Goal: Information Seeking & Learning: Learn about a topic

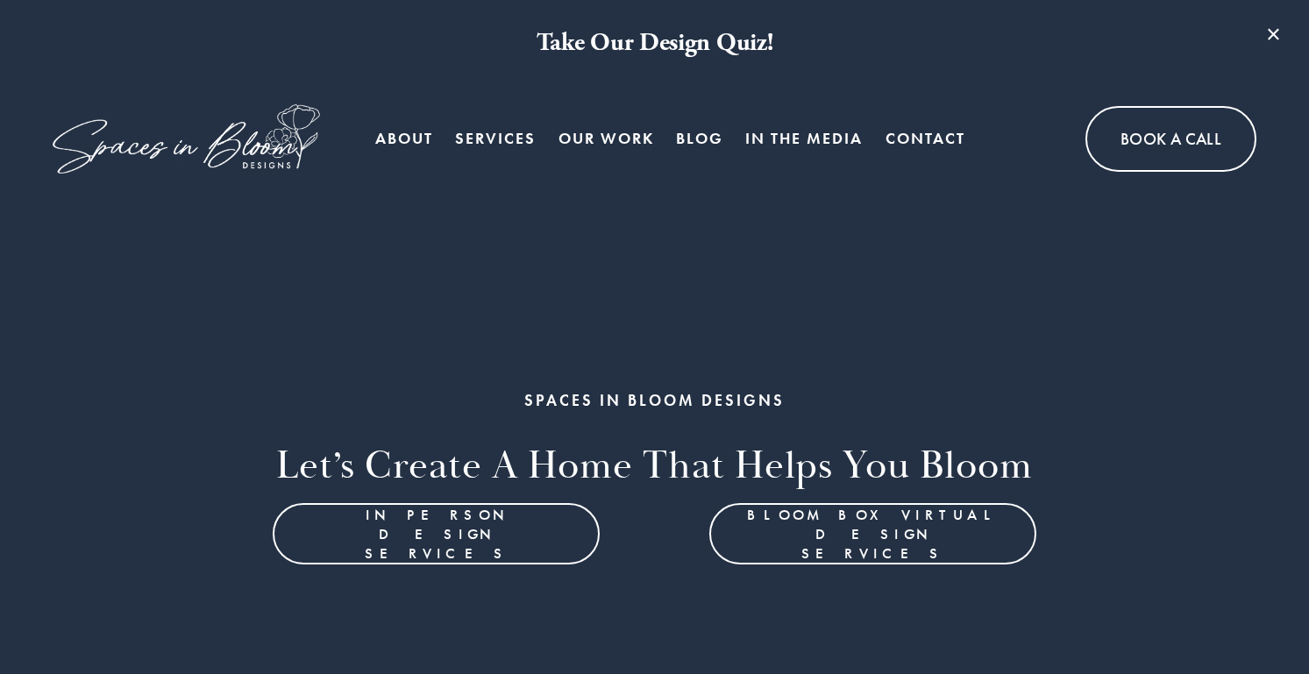
click at [0, 0] on span "Bloom Box Virtual Services" at bounding box center [0, 0] width 0 height 0
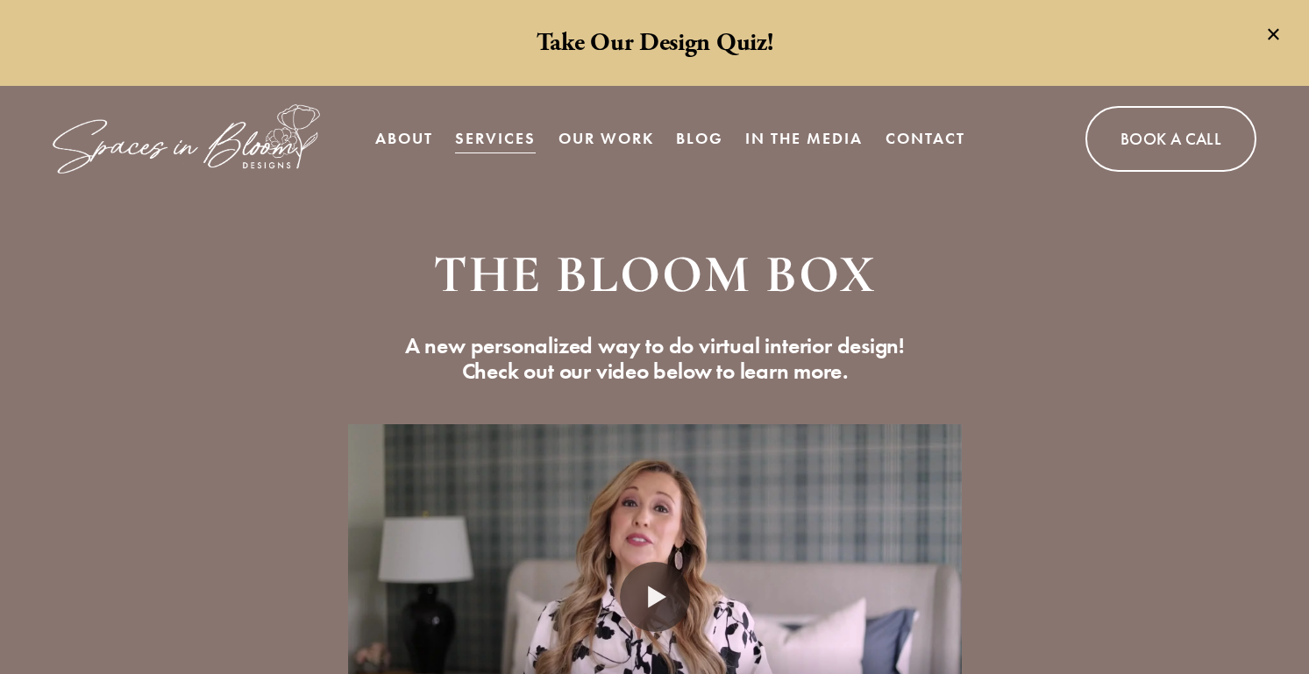
click at [584, 145] on link "Our Work" at bounding box center [607, 138] width 96 height 35
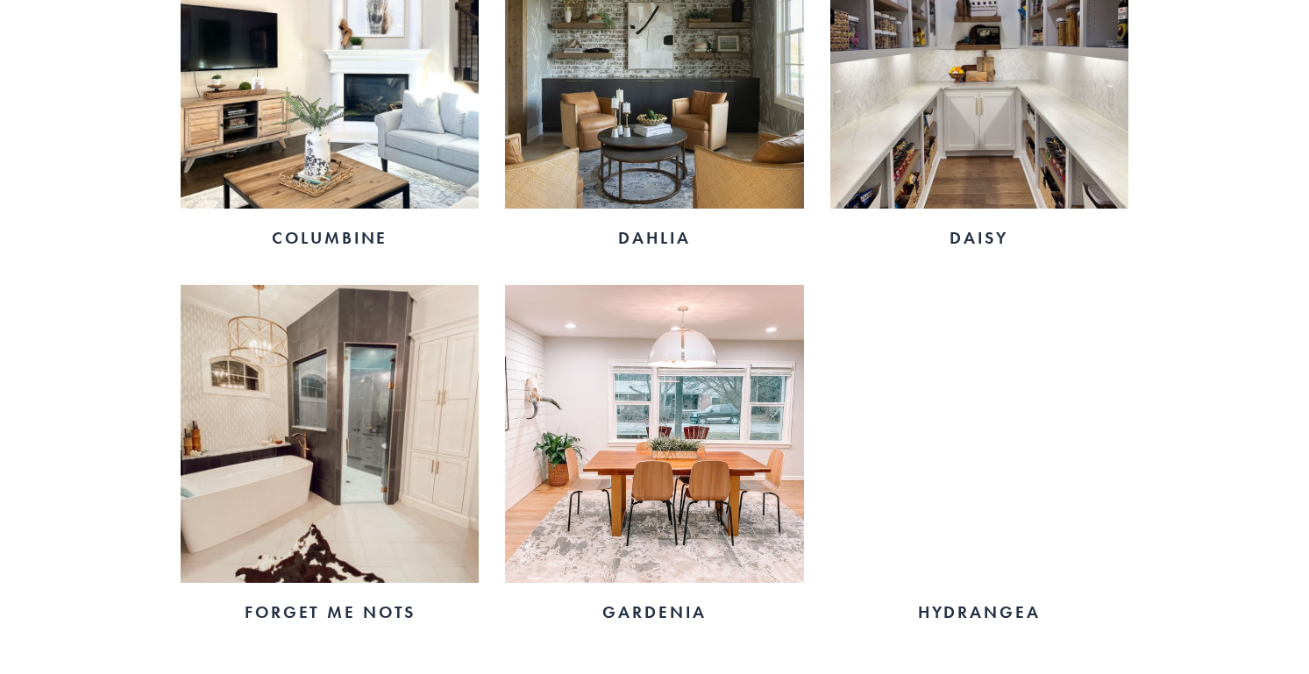
scroll to position [1712, 0]
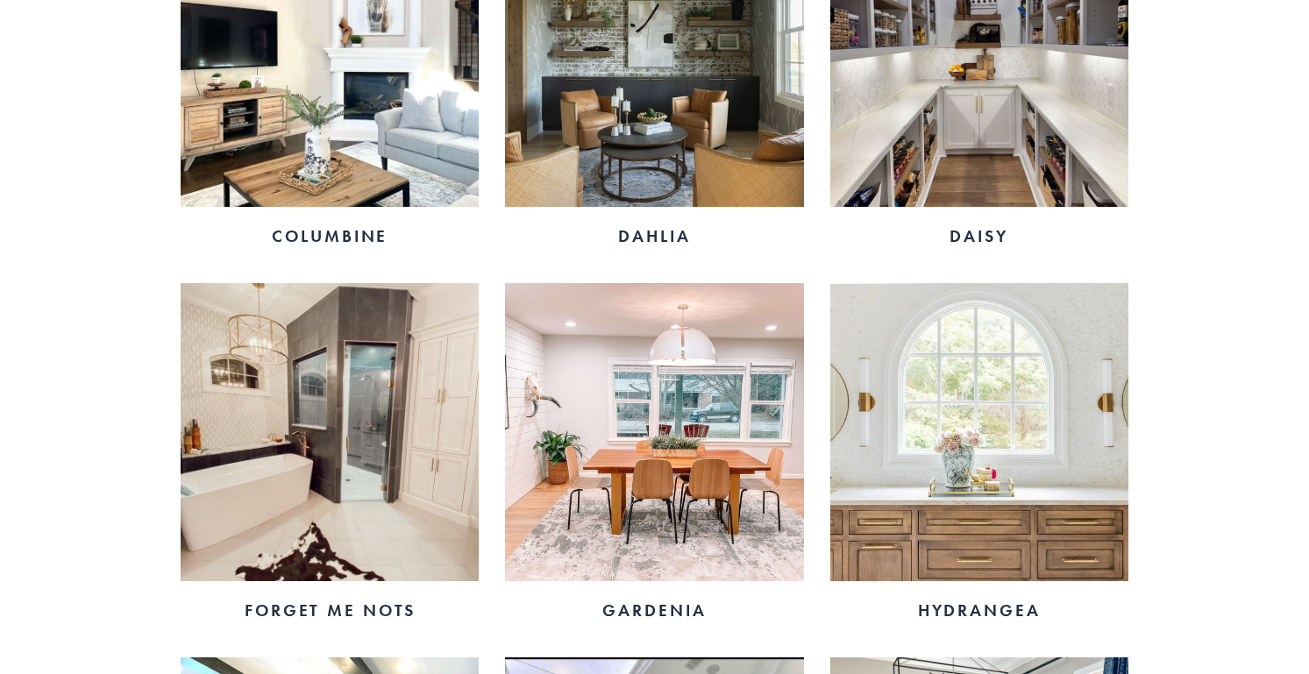
click at [697, 392] on img at bounding box center [654, 432] width 298 height 298
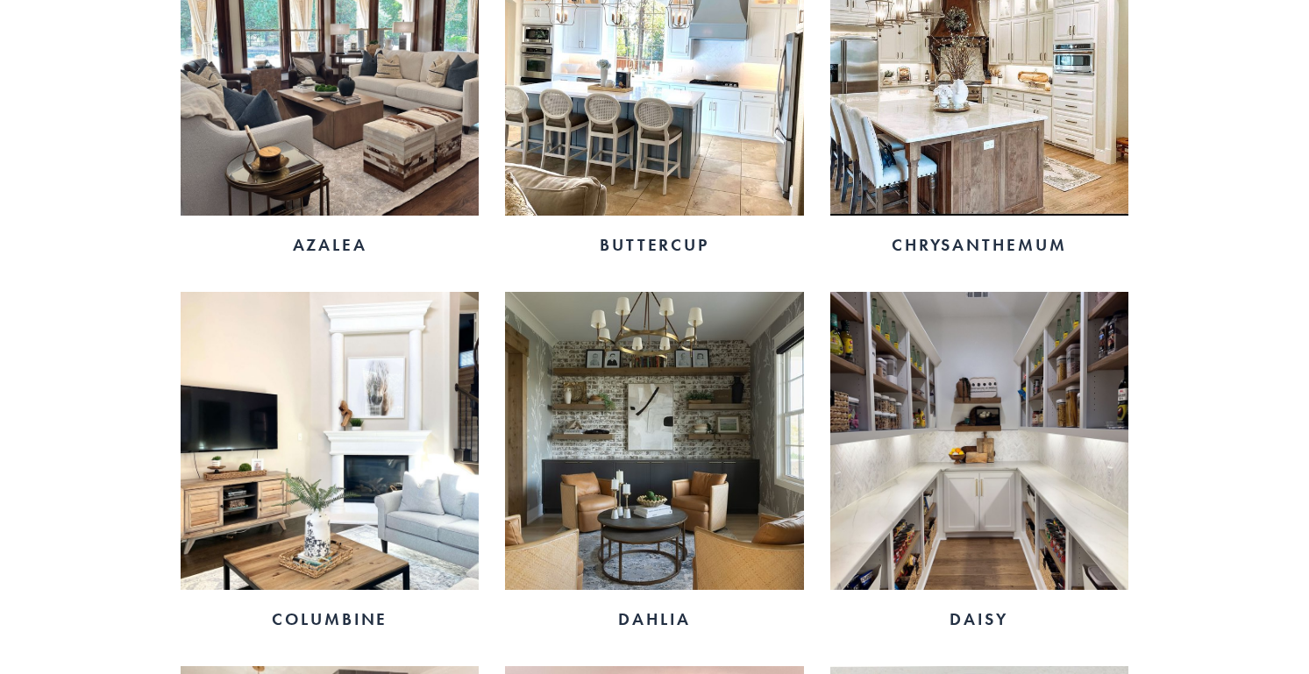
scroll to position [1321, 0]
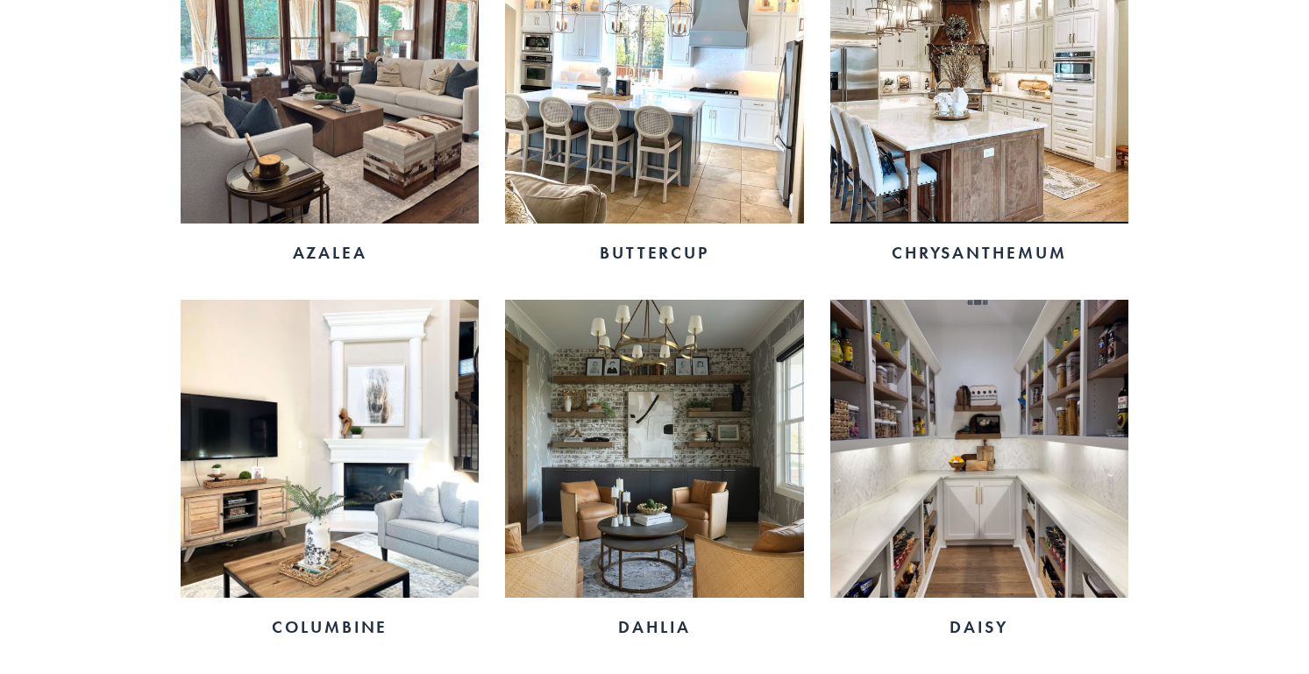
click at [926, 456] on img at bounding box center [979, 449] width 298 height 298
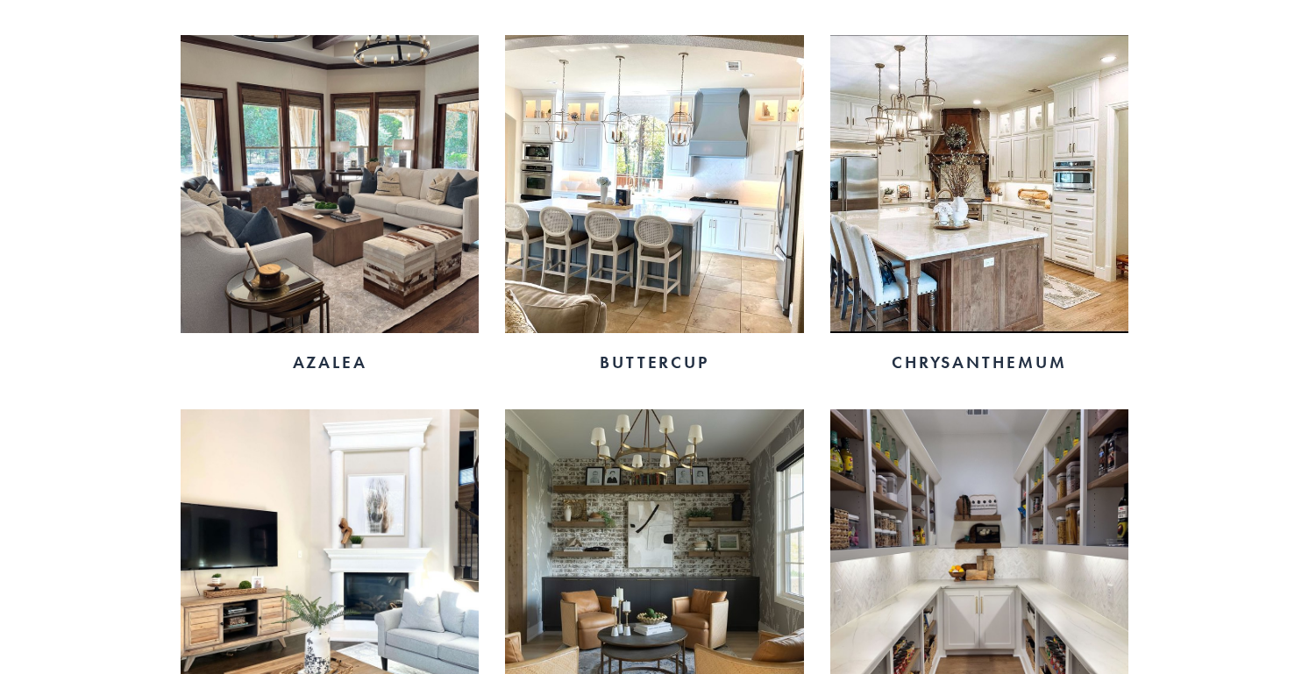
scroll to position [1205, 0]
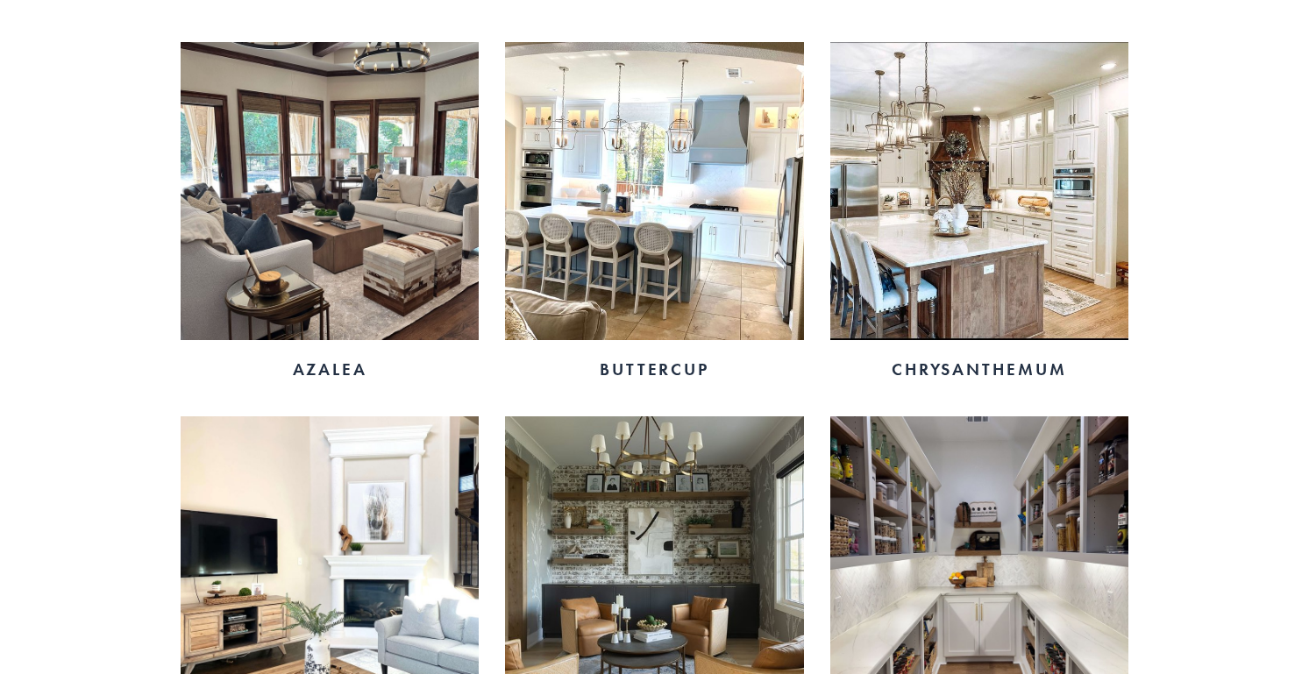
click at [612, 188] on img at bounding box center [654, 191] width 298 height 298
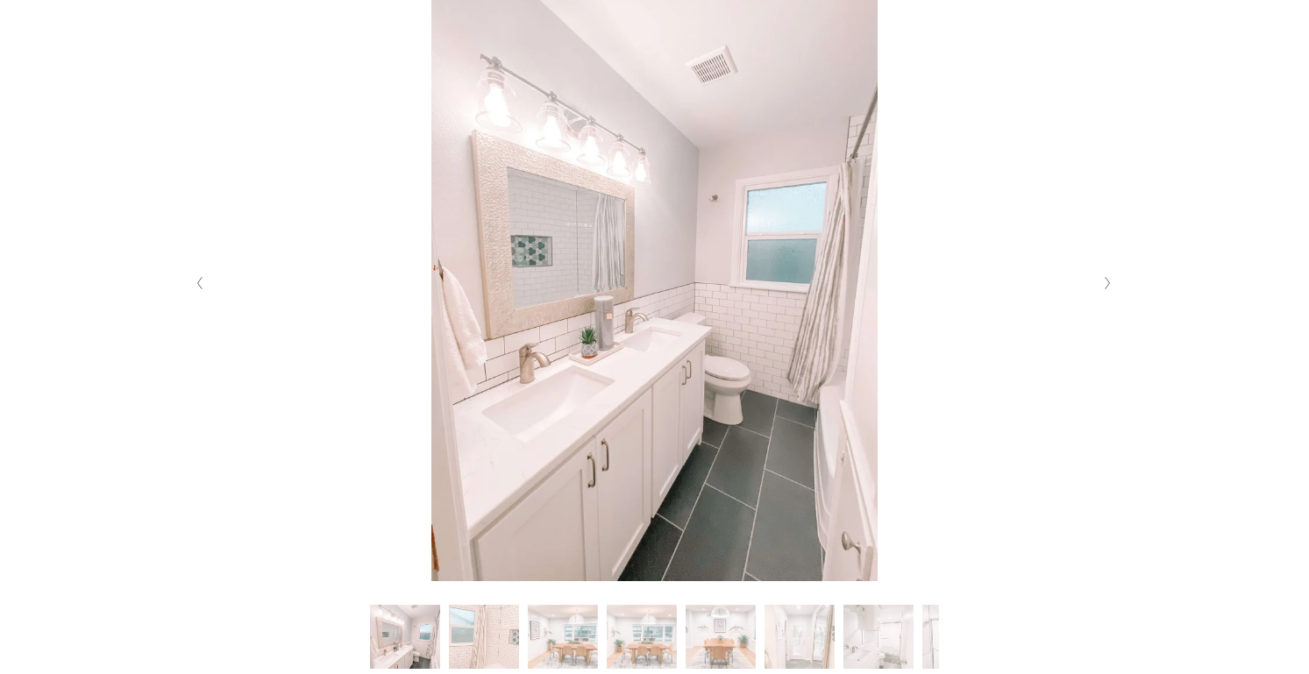
scroll to position [395, 0]
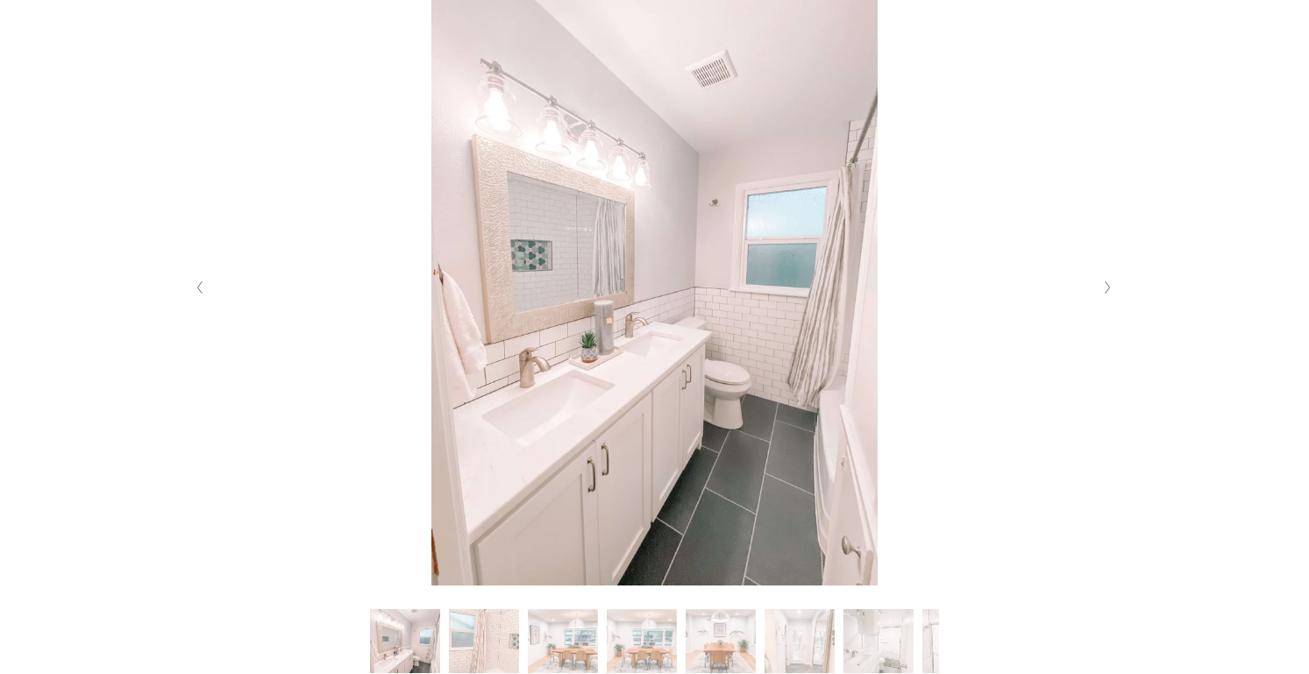
click at [1106, 290] on polyline "Next Slide" at bounding box center [1107, 288] width 4 height 12
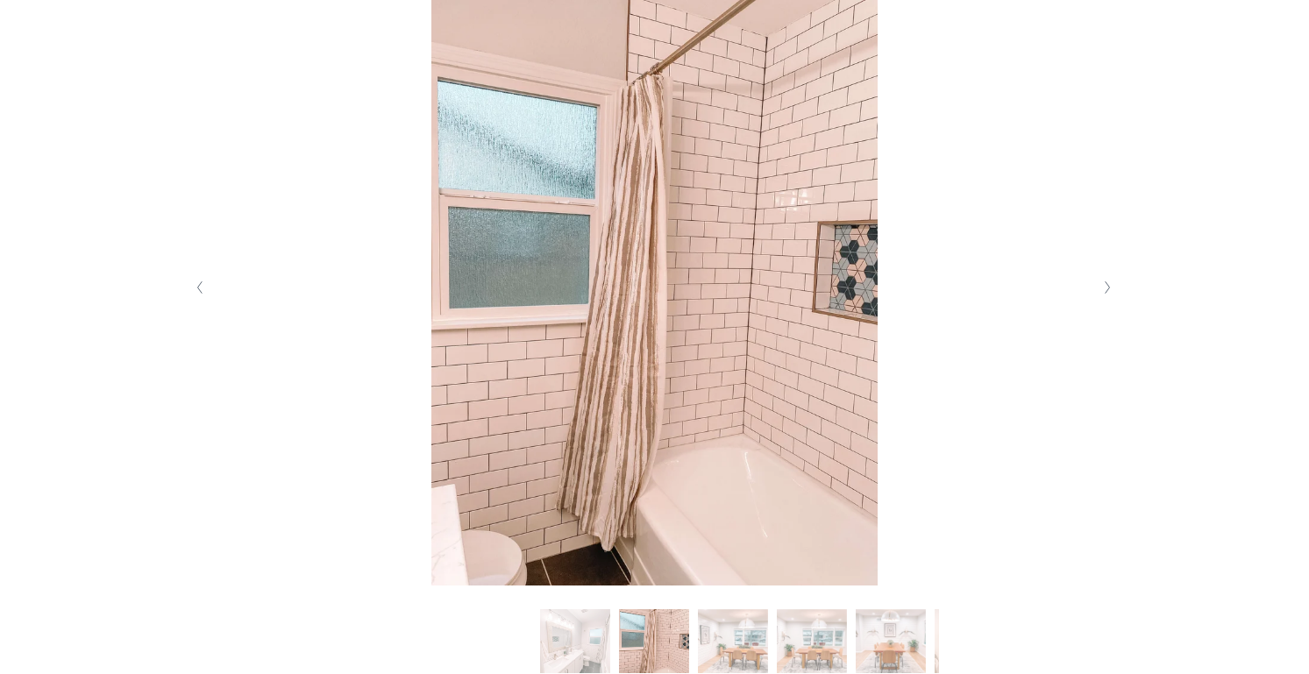
click at [1106, 290] on polyline "Next Slide" at bounding box center [1107, 288] width 4 height 12
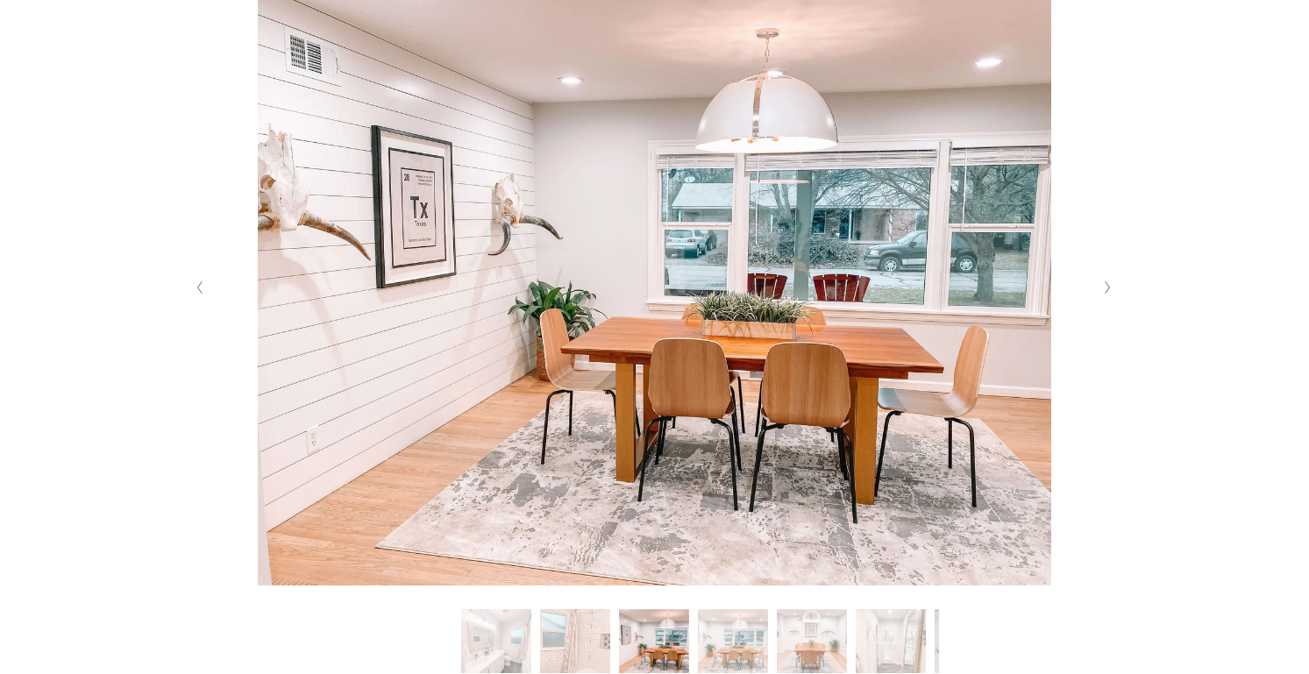
click at [1106, 290] on polyline "Next Slide" at bounding box center [1107, 288] width 4 height 12
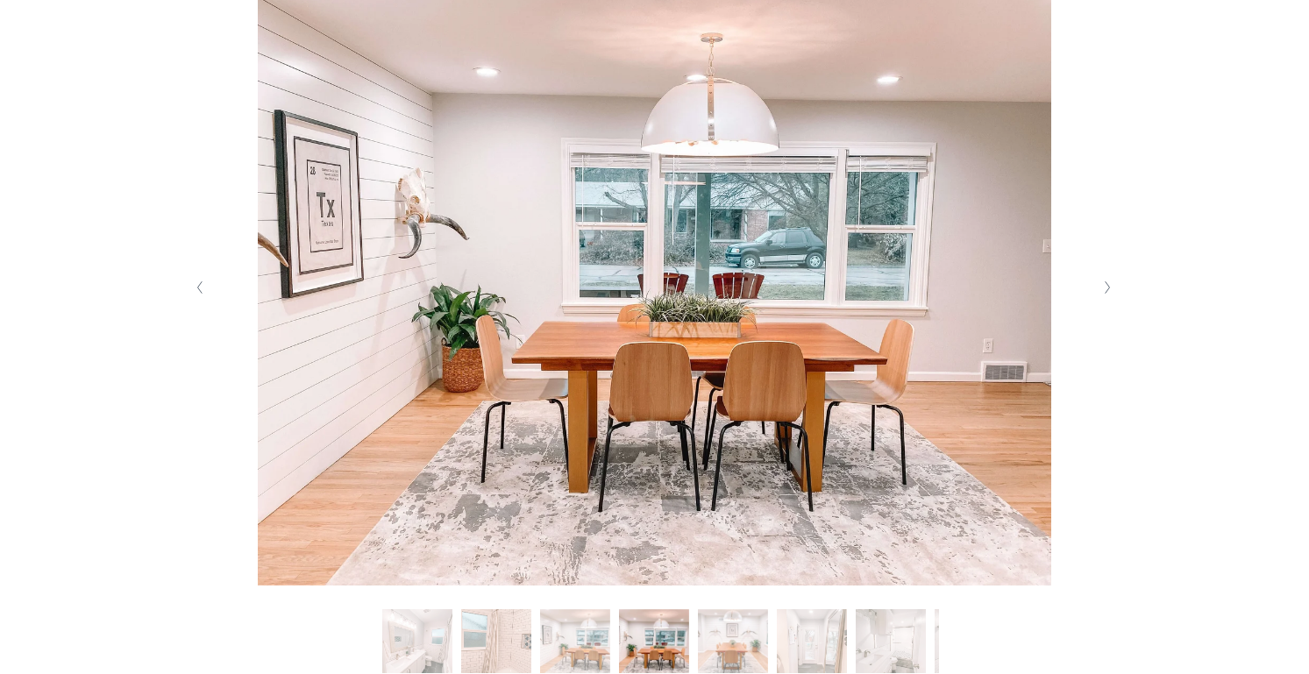
click at [1106, 290] on polyline "Next Slide" at bounding box center [1107, 288] width 4 height 12
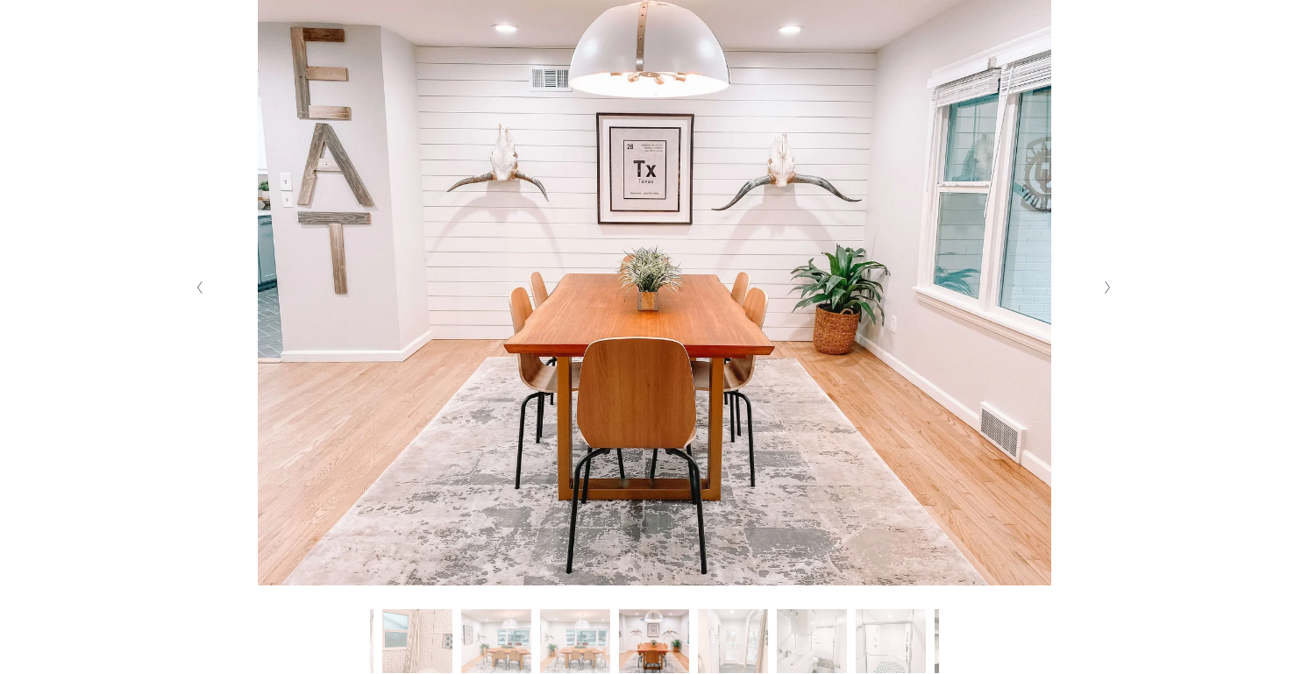
click at [1106, 290] on polyline "Next Slide" at bounding box center [1107, 288] width 4 height 12
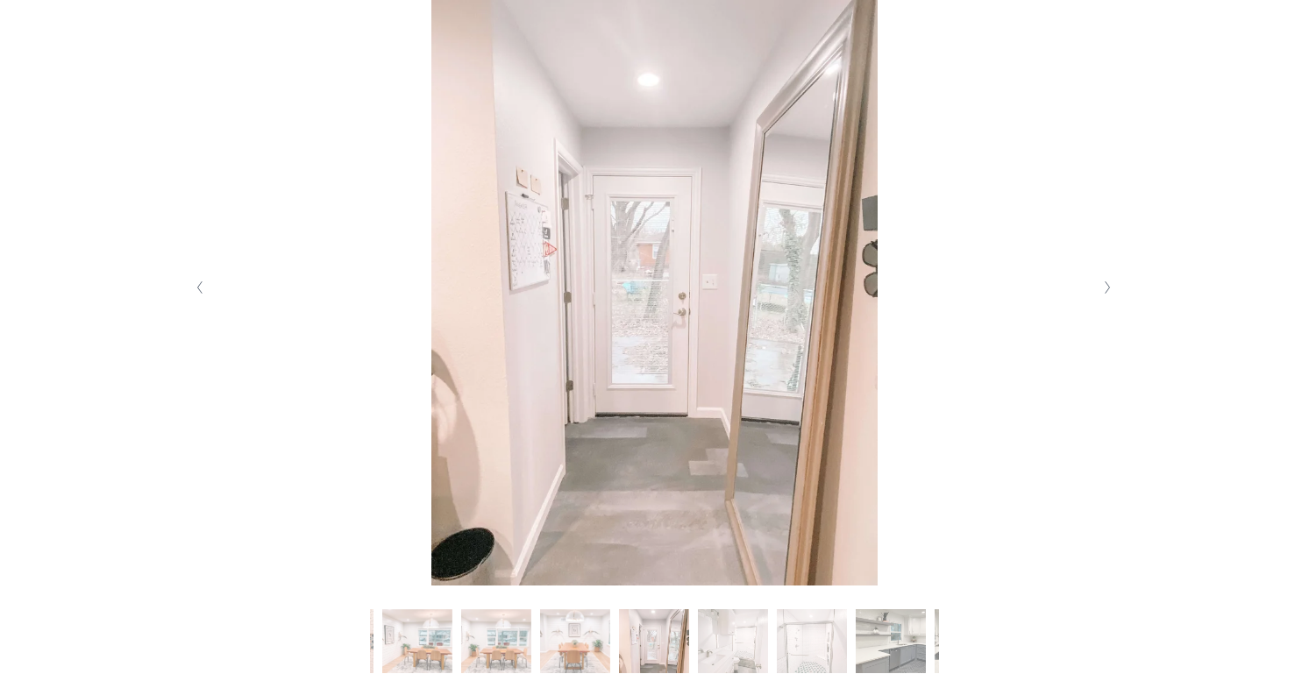
click at [1106, 290] on polyline "Next Slide" at bounding box center [1107, 288] width 4 height 12
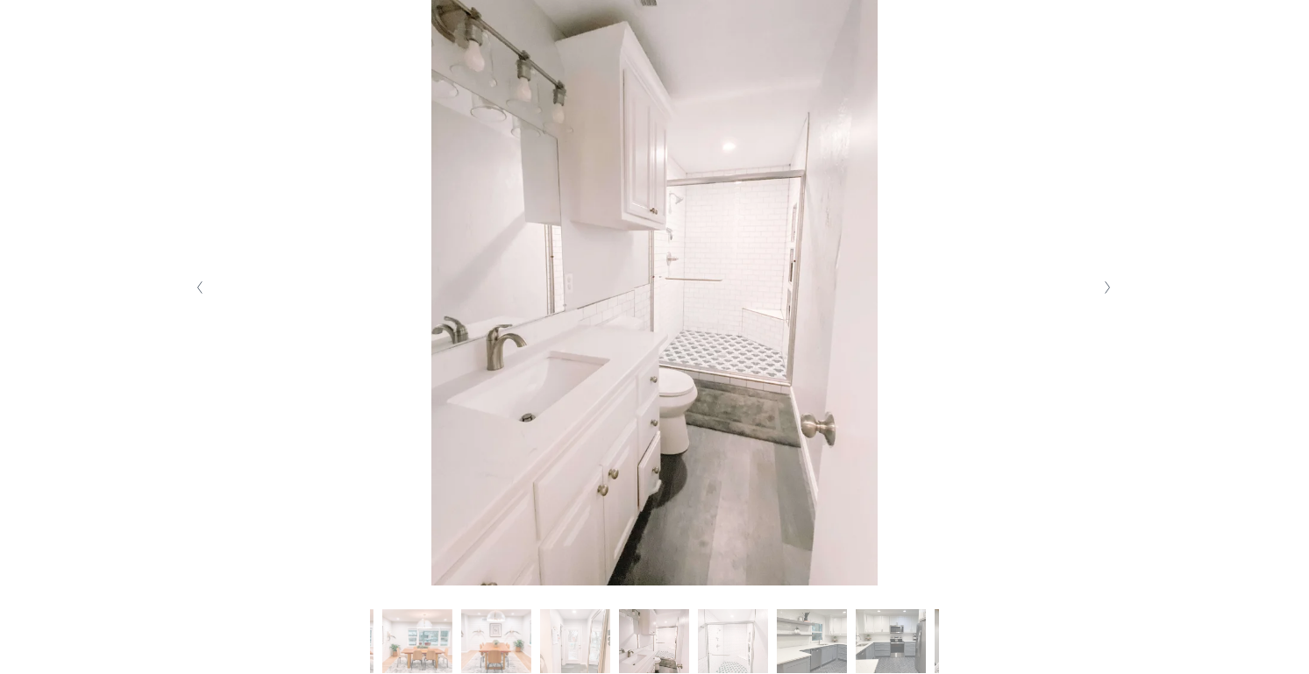
click at [1106, 290] on polyline "Next Slide" at bounding box center [1107, 288] width 4 height 12
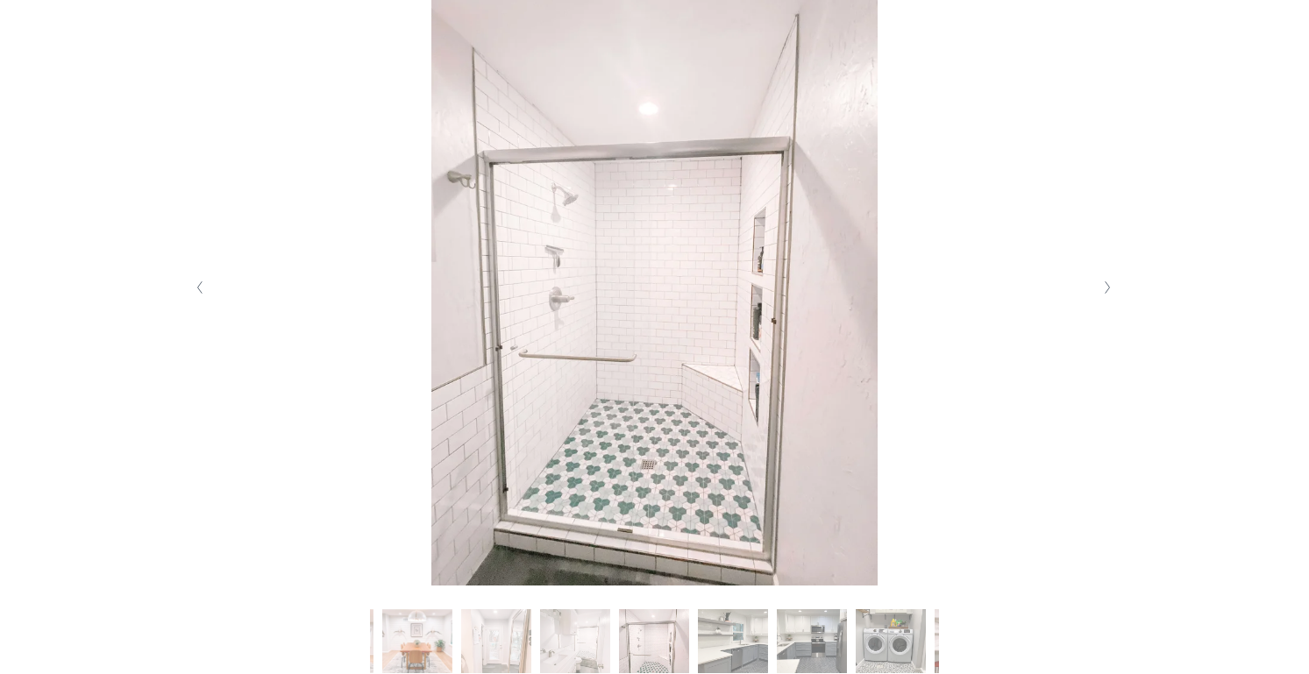
click at [1106, 290] on polyline "Next Slide" at bounding box center [1107, 288] width 4 height 12
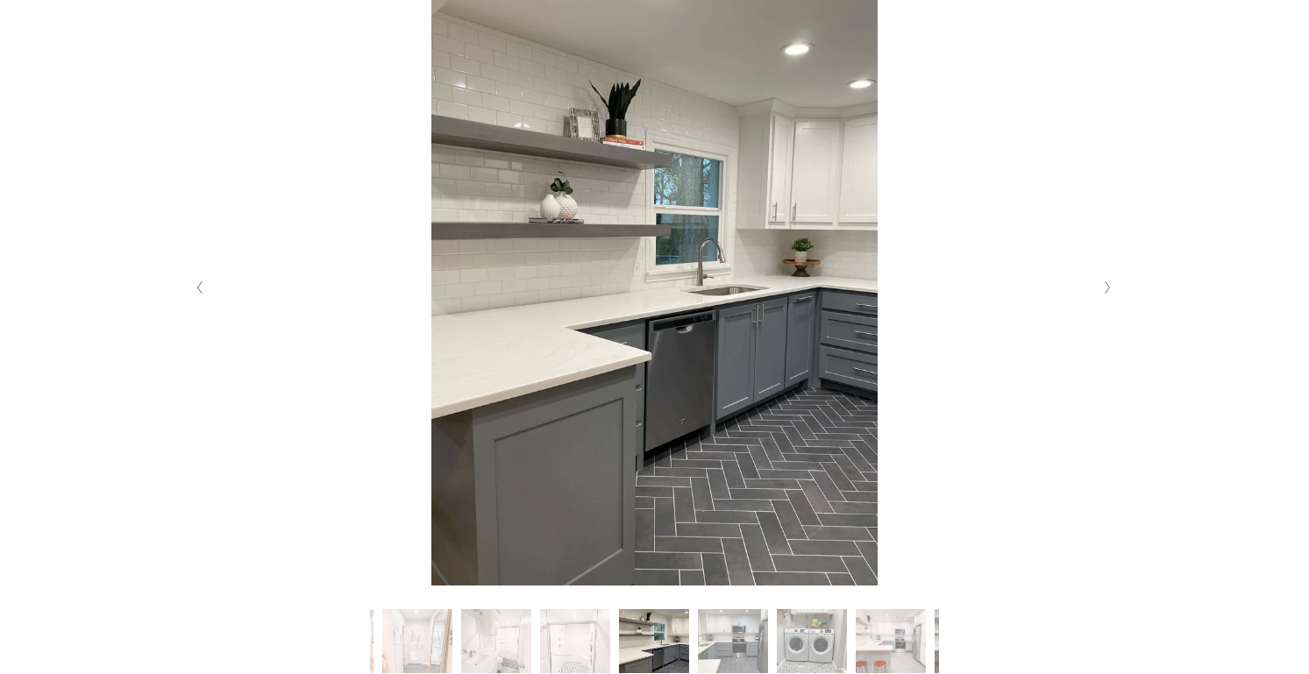
click at [1106, 290] on polyline "Next Slide" at bounding box center [1107, 288] width 4 height 12
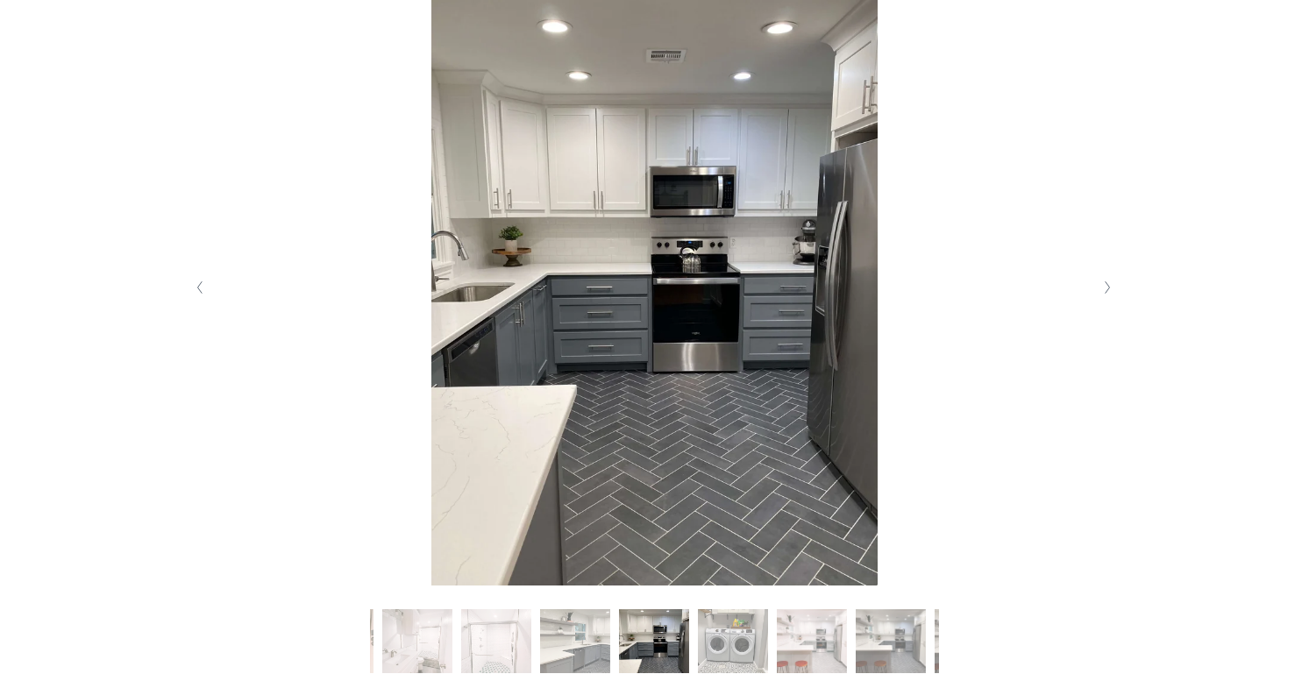
scroll to position [0, 0]
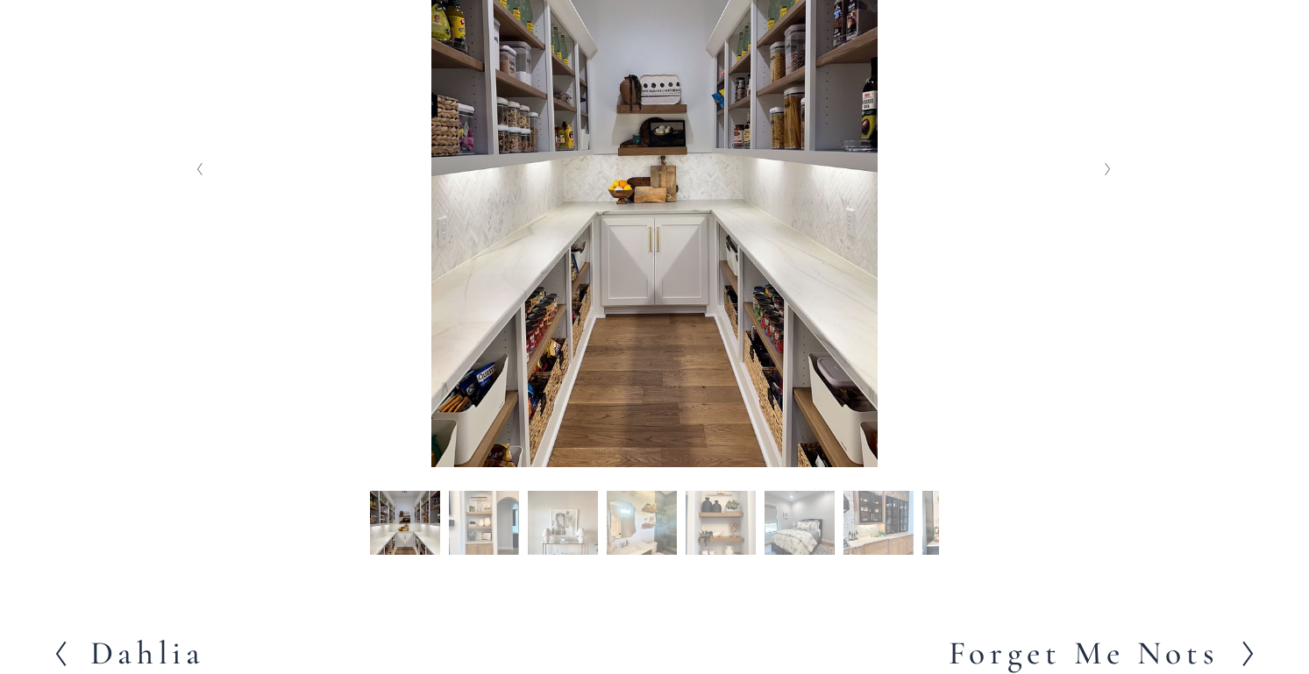
scroll to position [499, 0]
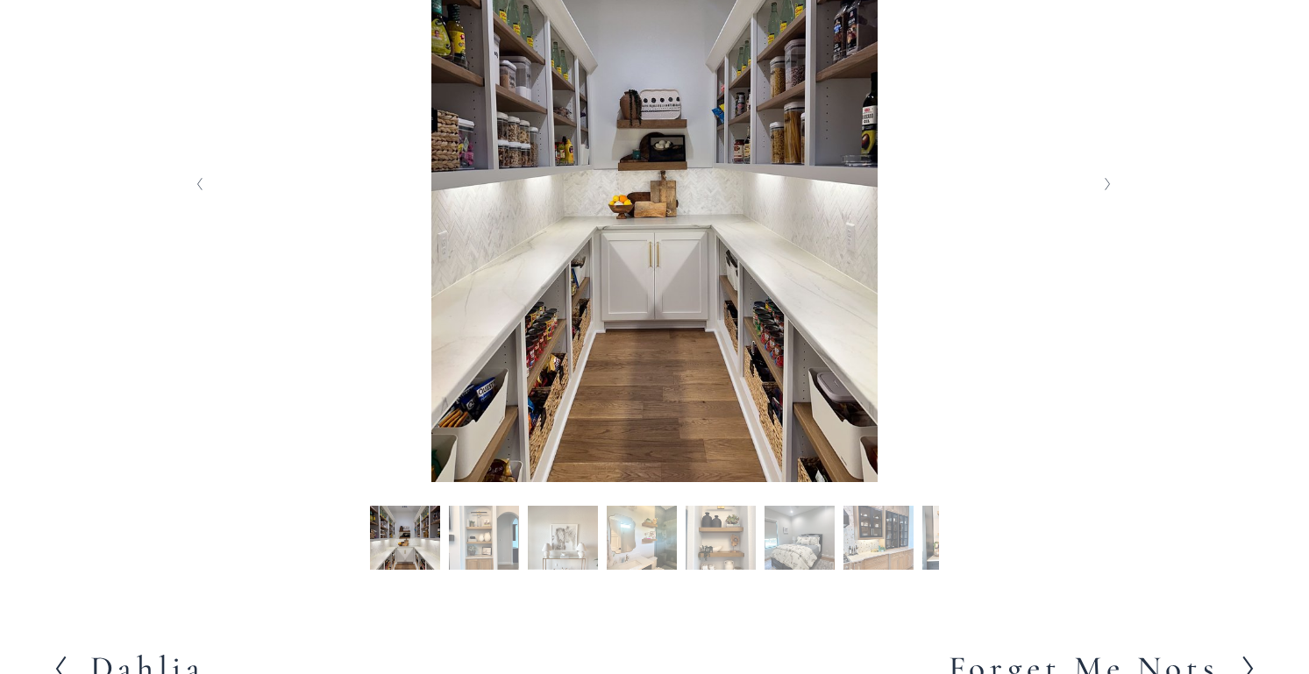
click at [1104, 182] on icon "Next Slide" at bounding box center [1108, 184] width 8 height 14
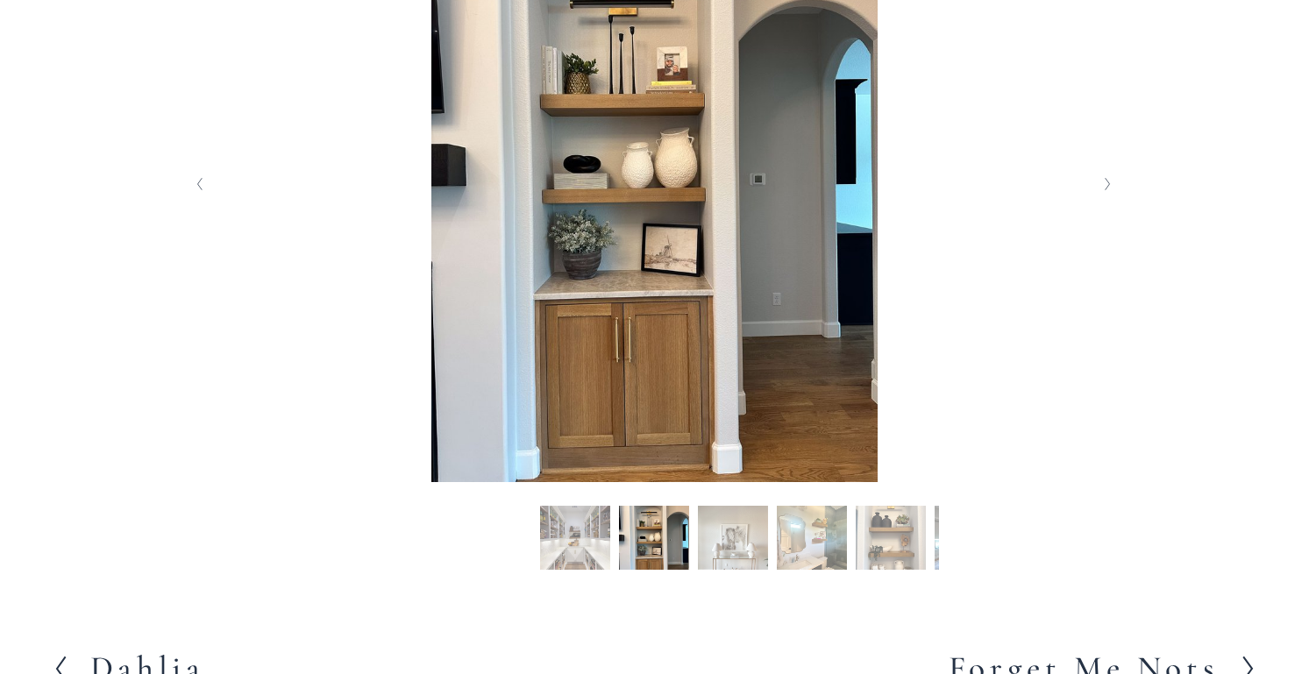
click at [1104, 182] on icon "Next Slide" at bounding box center [1108, 184] width 8 height 14
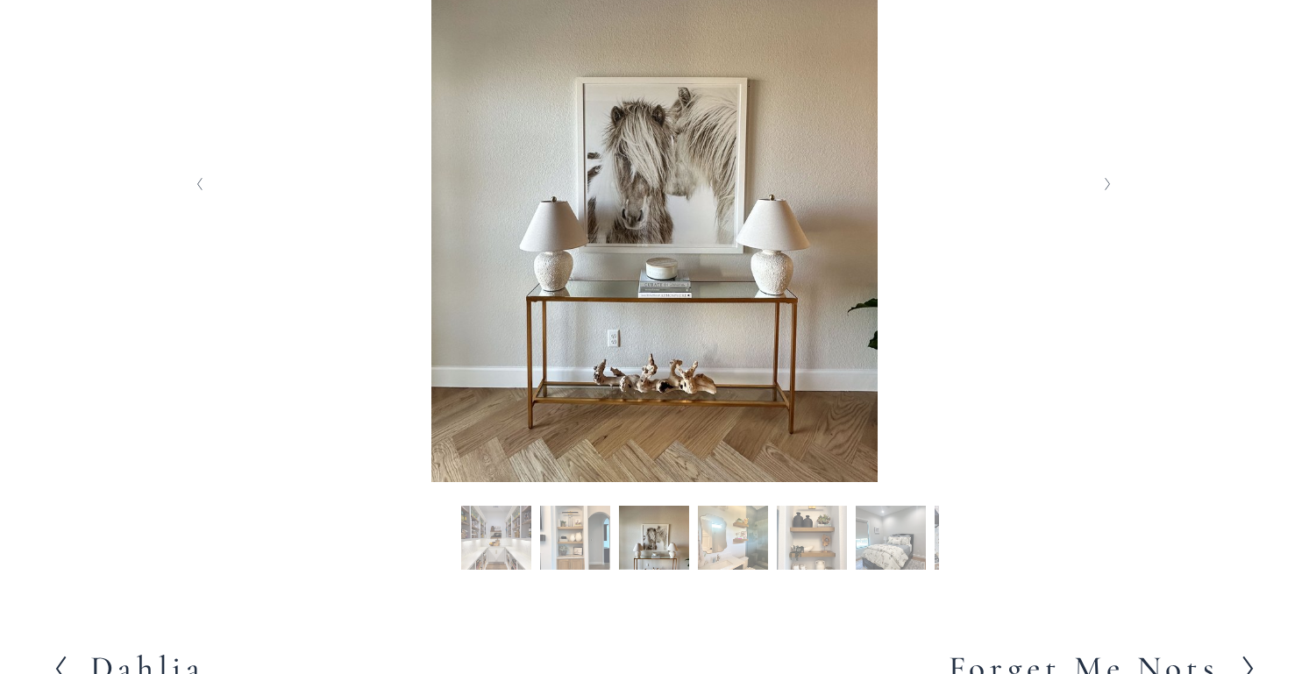
click at [1104, 182] on icon "Next Slide" at bounding box center [1108, 184] width 8 height 14
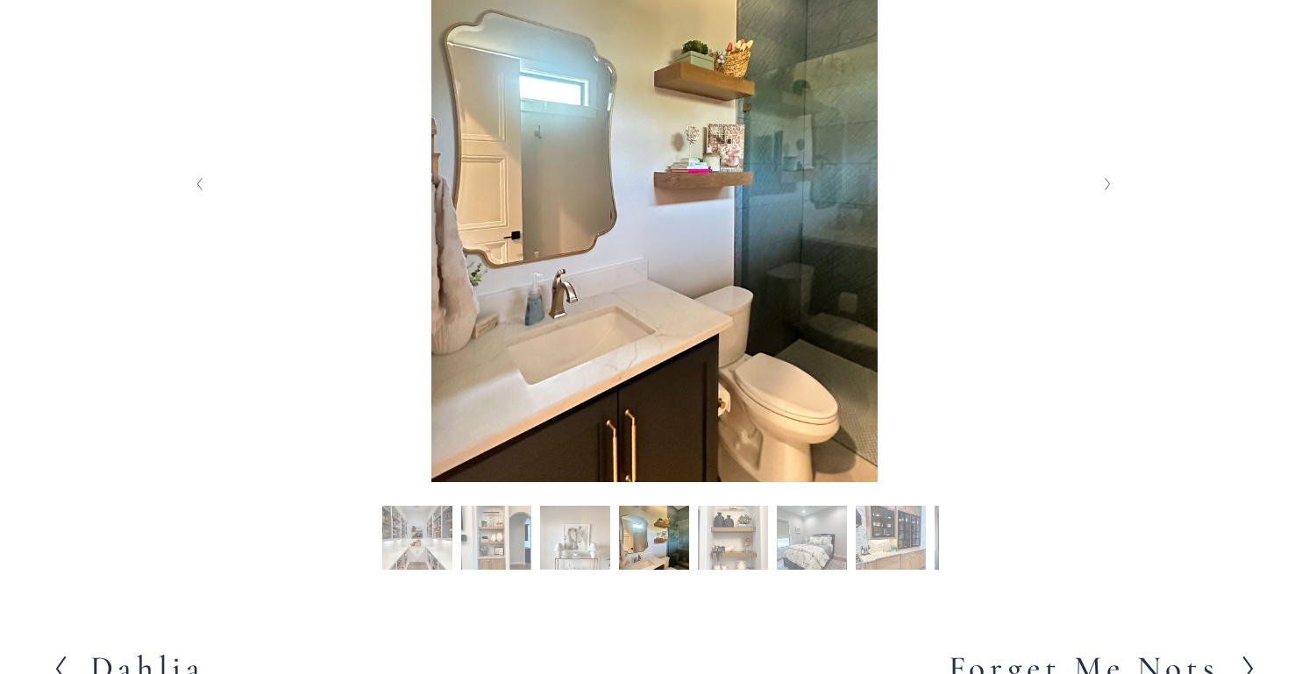
click at [1104, 182] on icon "Next Slide" at bounding box center [1108, 184] width 8 height 14
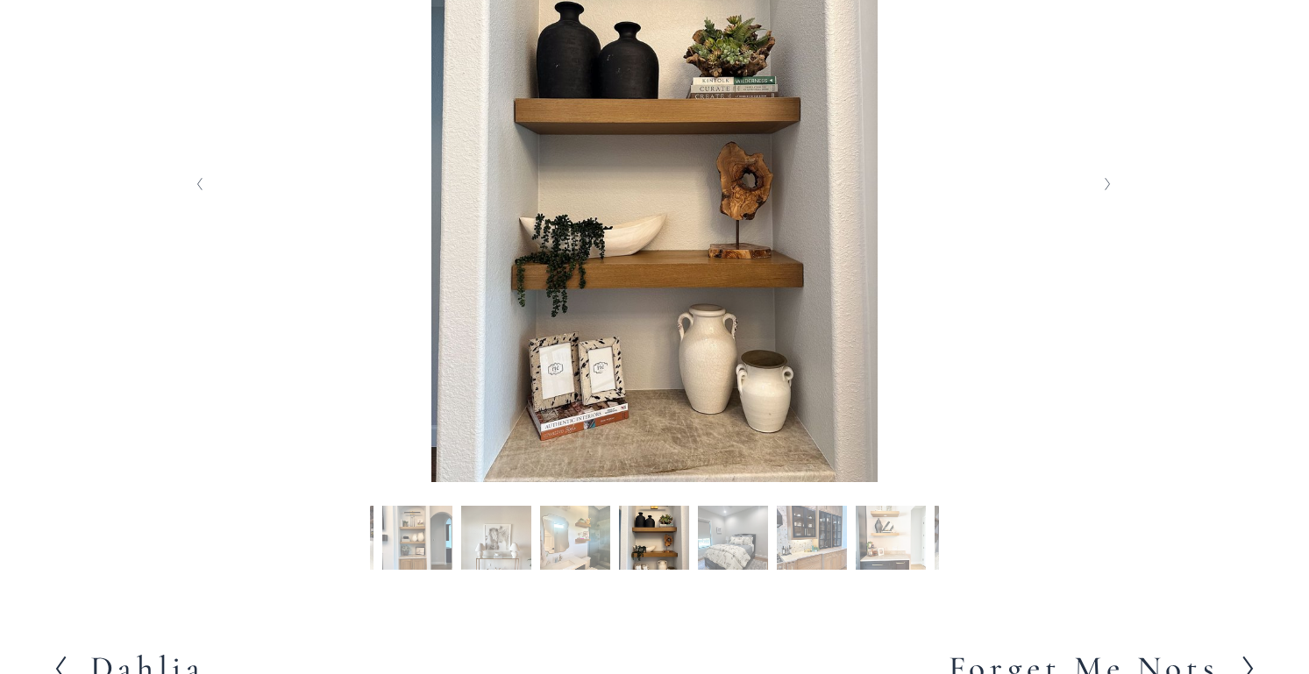
click at [1104, 183] on icon "Next Slide" at bounding box center [1108, 184] width 8 height 14
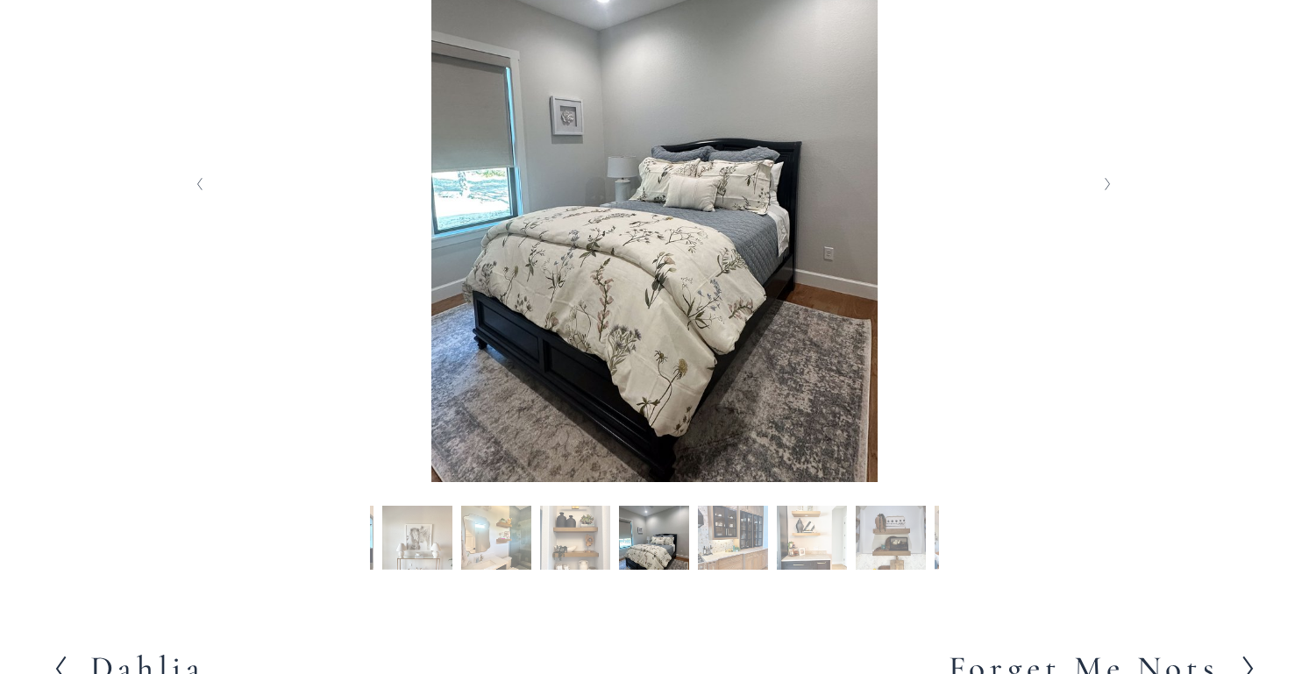
click at [1104, 183] on icon "Next Slide" at bounding box center [1108, 184] width 8 height 14
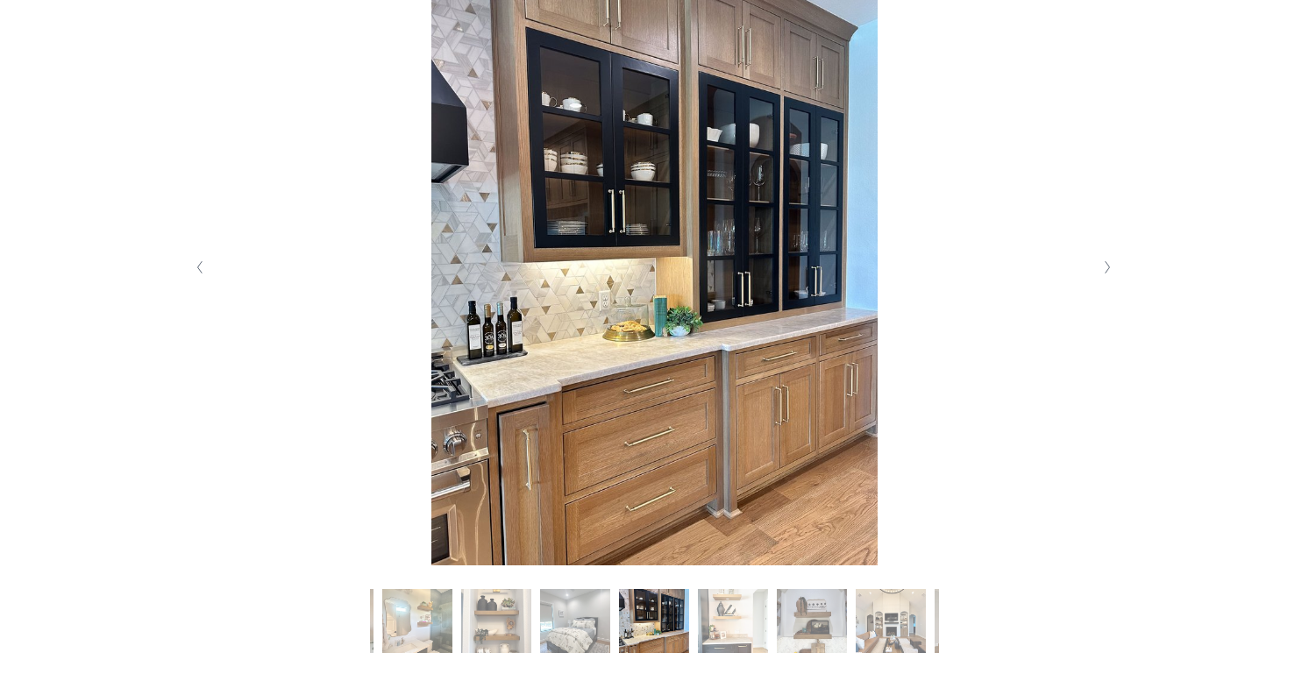
scroll to position [420, 0]
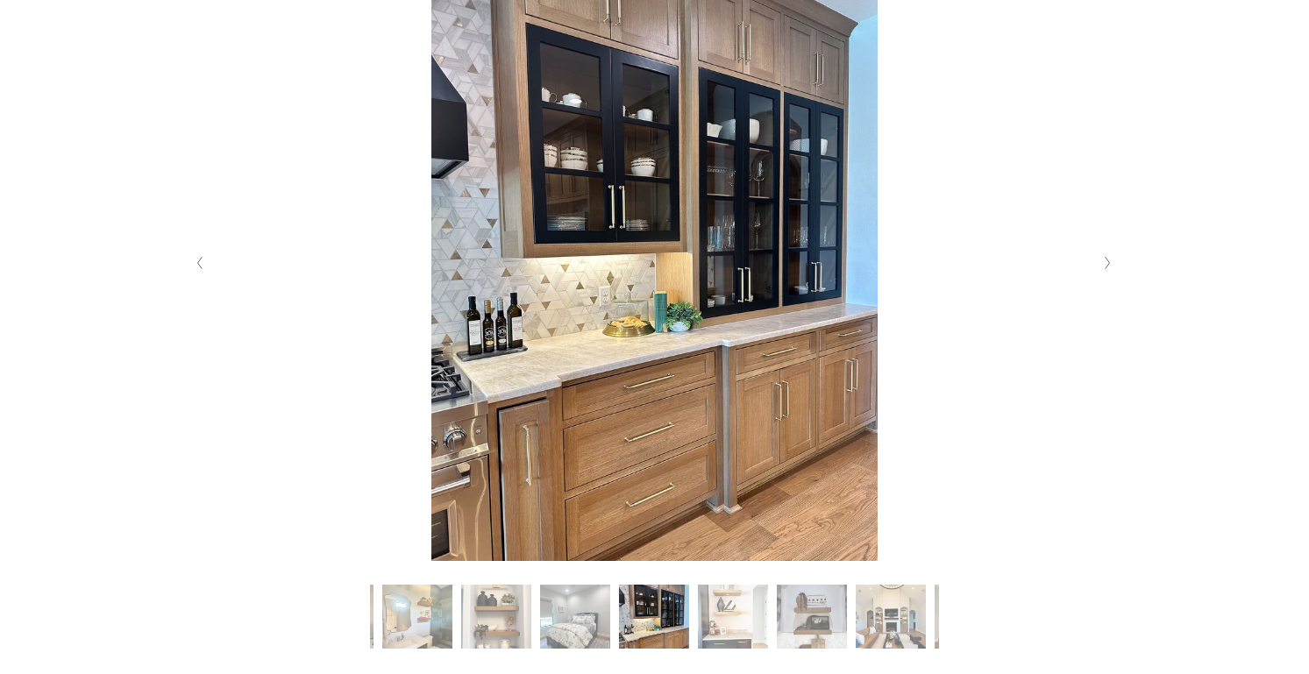
click at [1107, 264] on polyline "Next Slide" at bounding box center [1107, 264] width 4 height 12
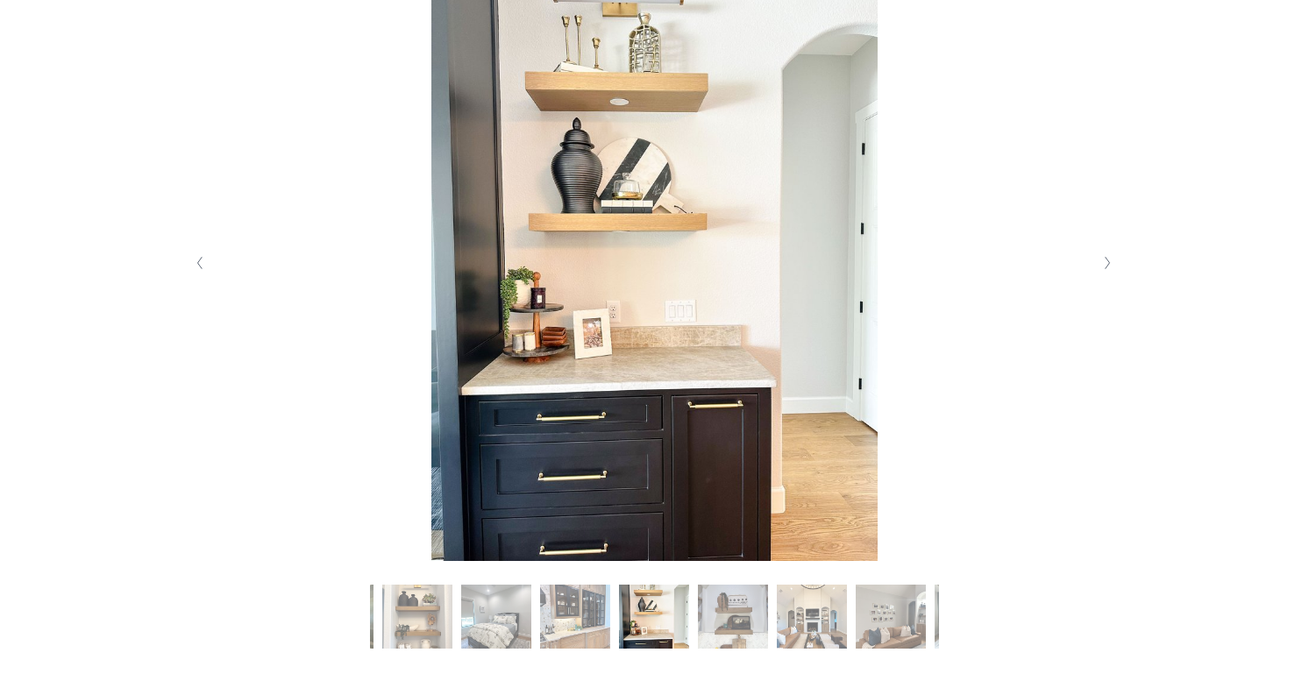
click at [1107, 264] on polyline "Next Slide" at bounding box center [1107, 264] width 4 height 12
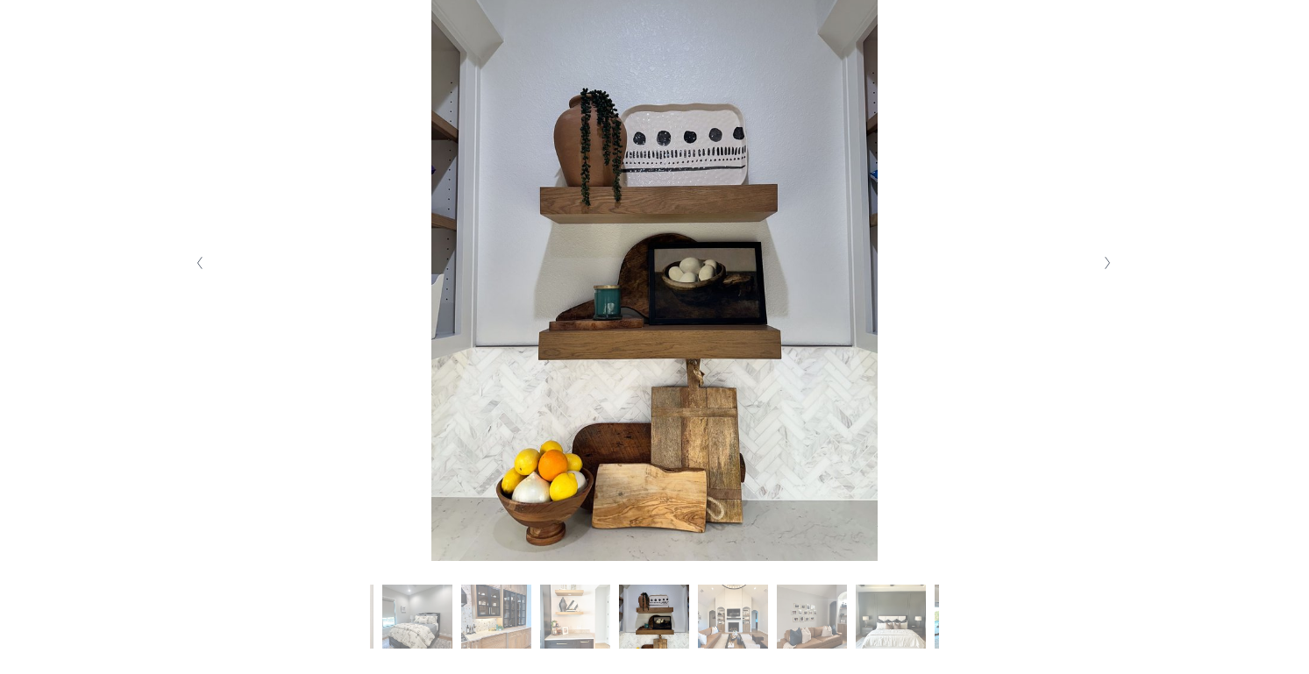
click at [1107, 264] on polyline "Next Slide" at bounding box center [1107, 264] width 4 height 12
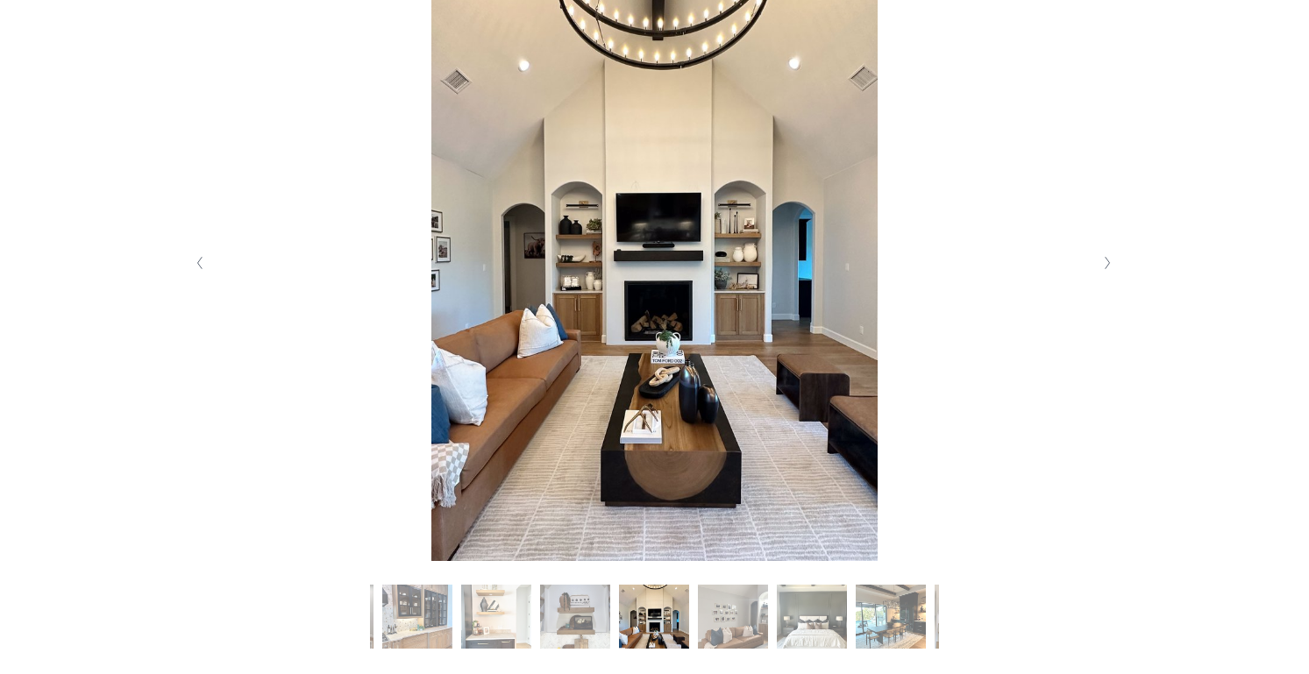
click at [1107, 264] on polyline "Next Slide" at bounding box center [1107, 264] width 4 height 12
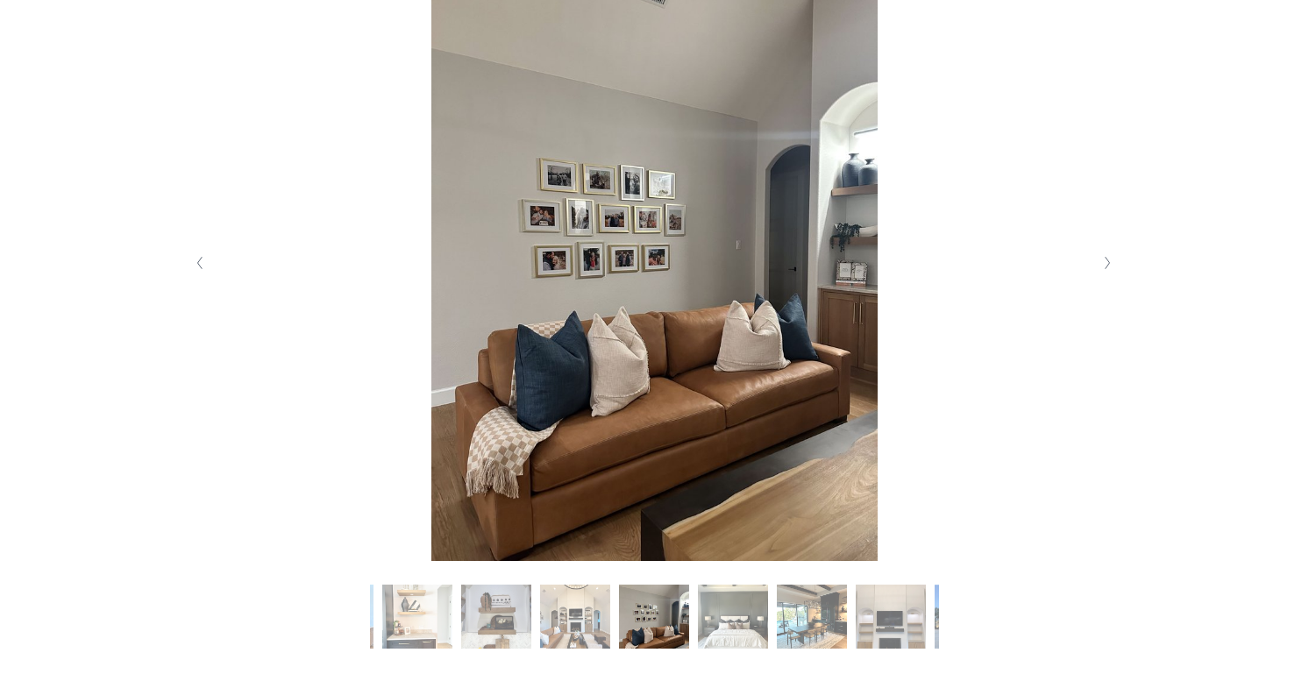
click at [1107, 264] on polyline "Next Slide" at bounding box center [1107, 264] width 4 height 12
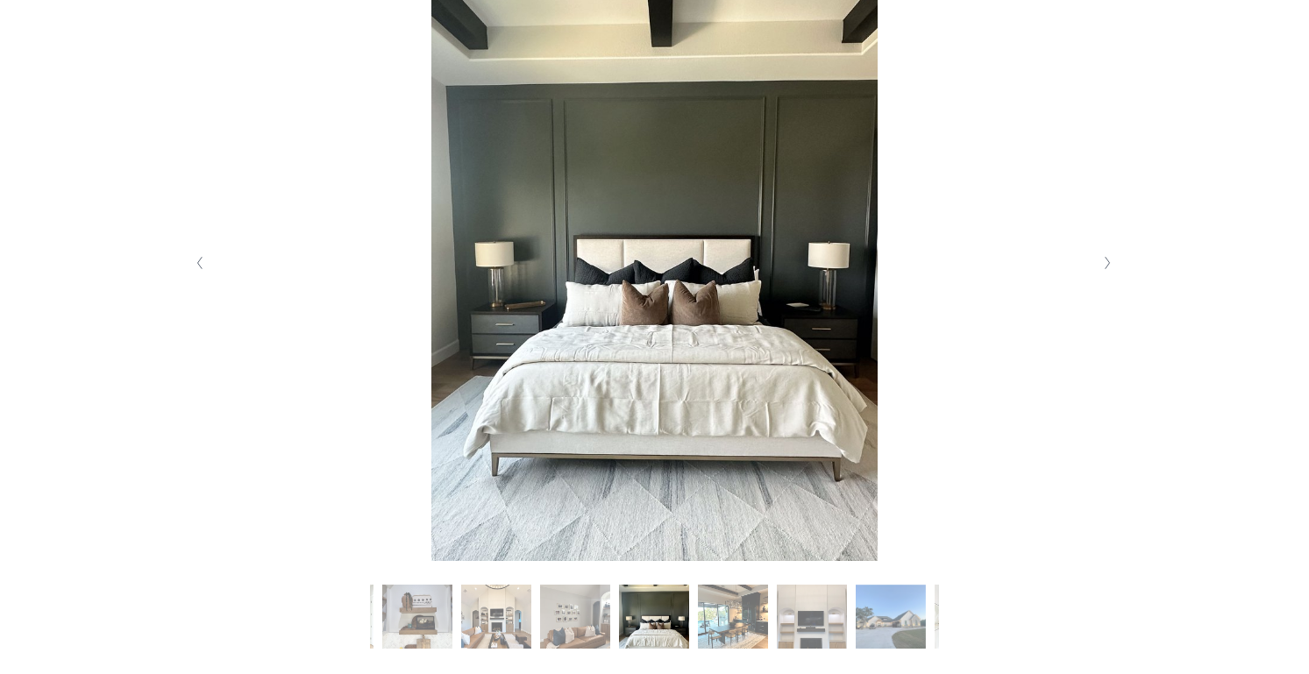
click at [1107, 264] on polyline "Next Slide" at bounding box center [1107, 264] width 4 height 12
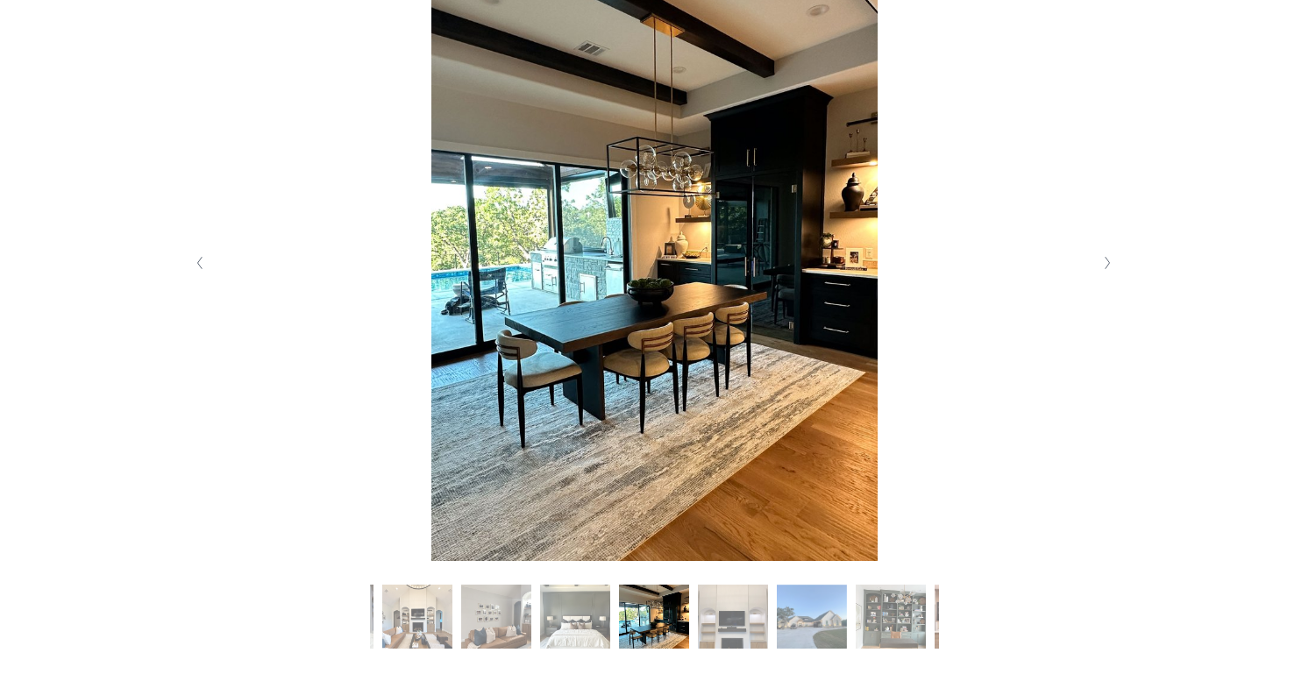
click at [1107, 264] on polyline "Next Slide" at bounding box center [1107, 264] width 4 height 12
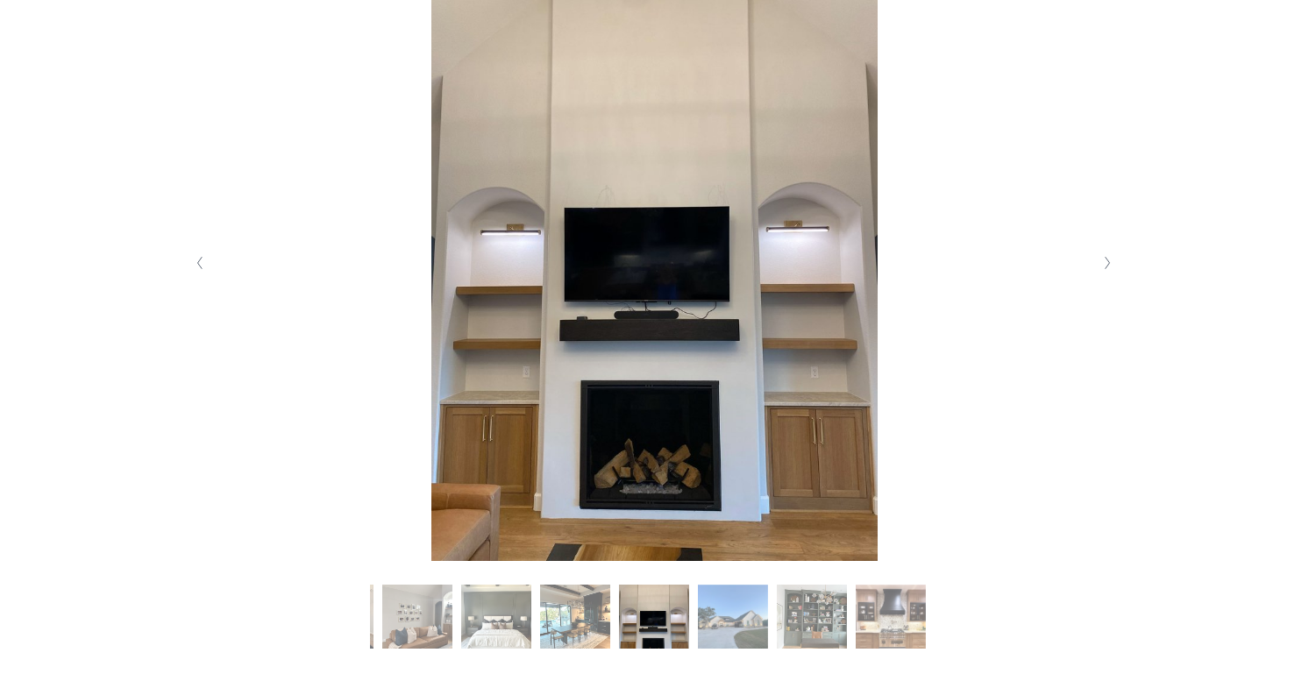
click at [1107, 264] on polyline "Next Slide" at bounding box center [1107, 264] width 4 height 12
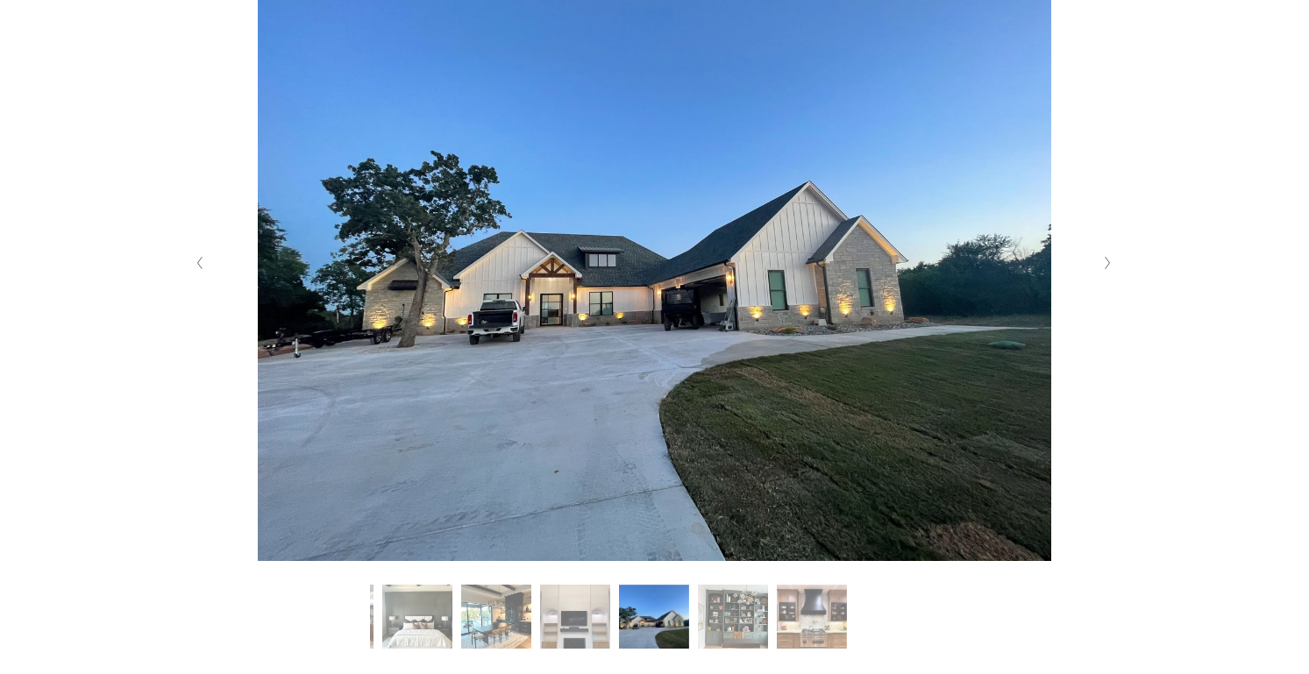
click at [1107, 264] on polyline "Next Slide" at bounding box center [1107, 264] width 4 height 12
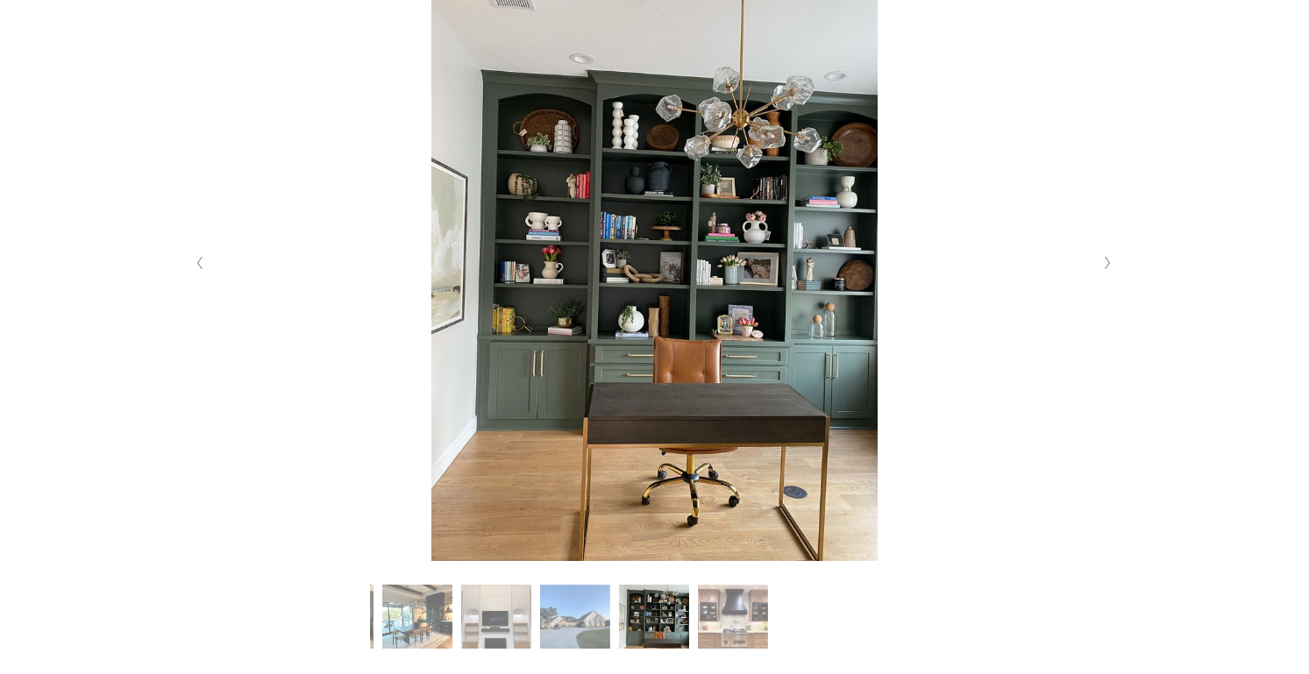
click at [1107, 264] on polyline "Next Slide" at bounding box center [1107, 264] width 4 height 12
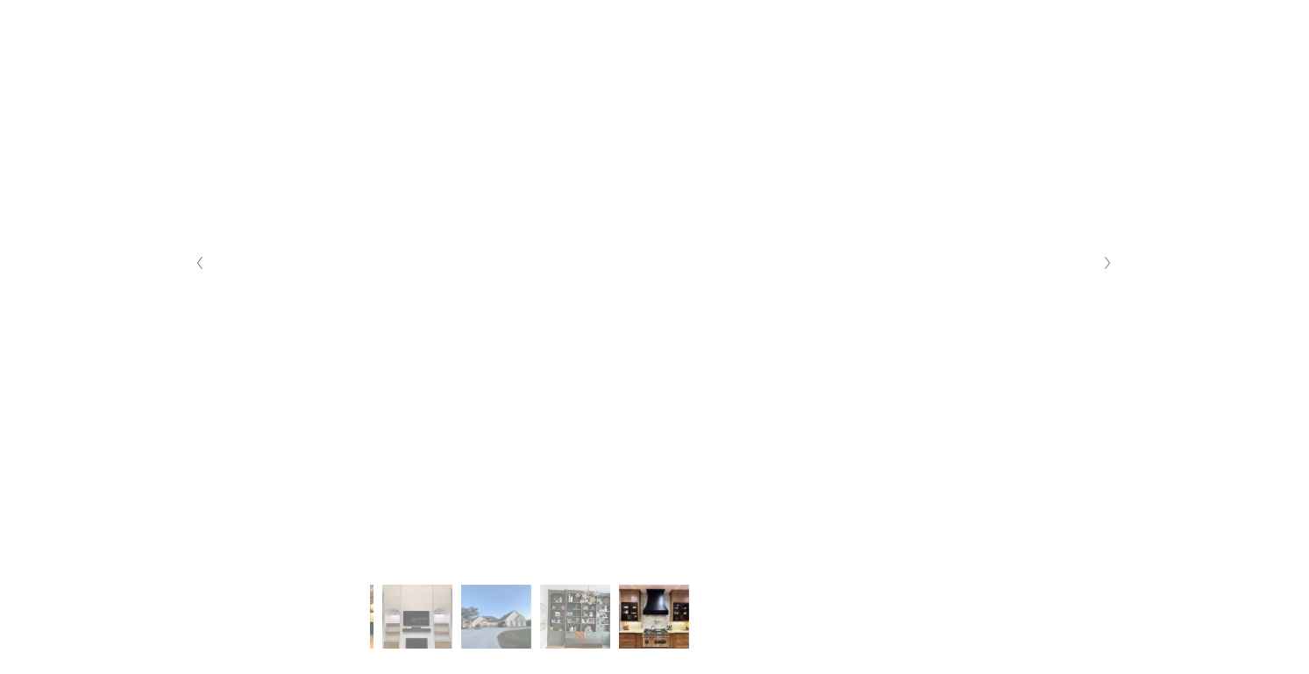
click at [1107, 264] on polyline "Next Slide" at bounding box center [1107, 264] width 4 height 12
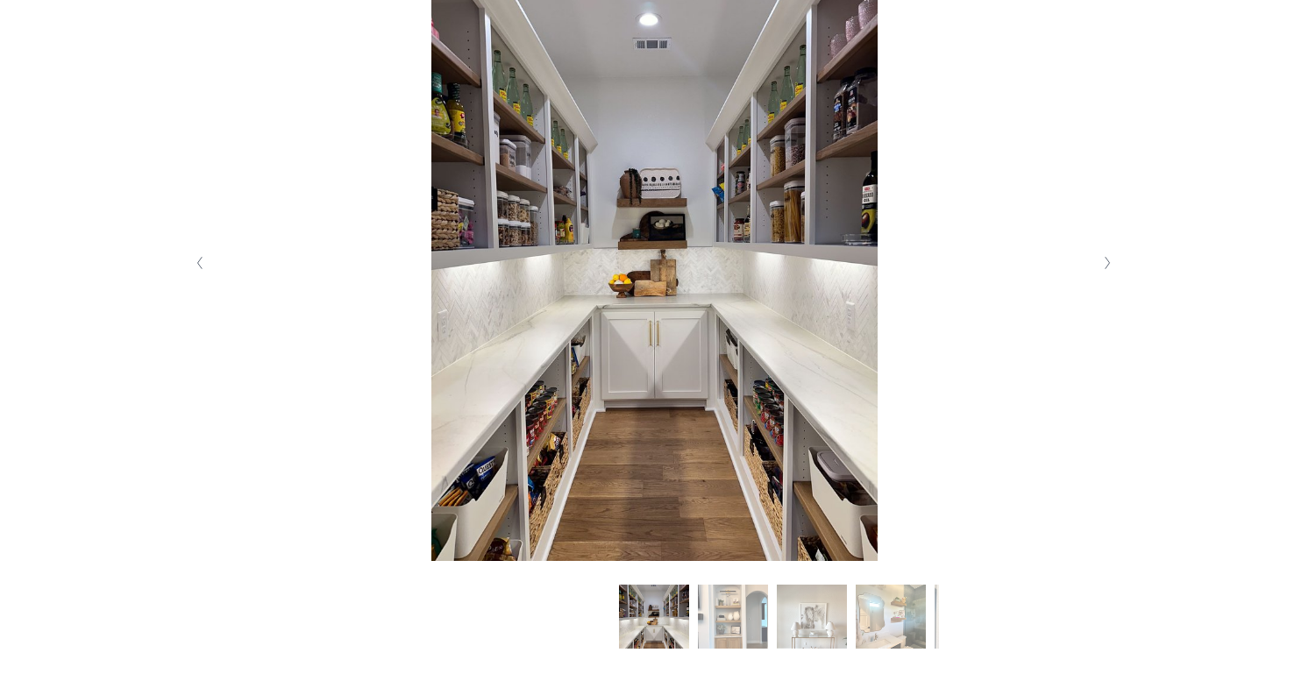
scroll to position [0, 0]
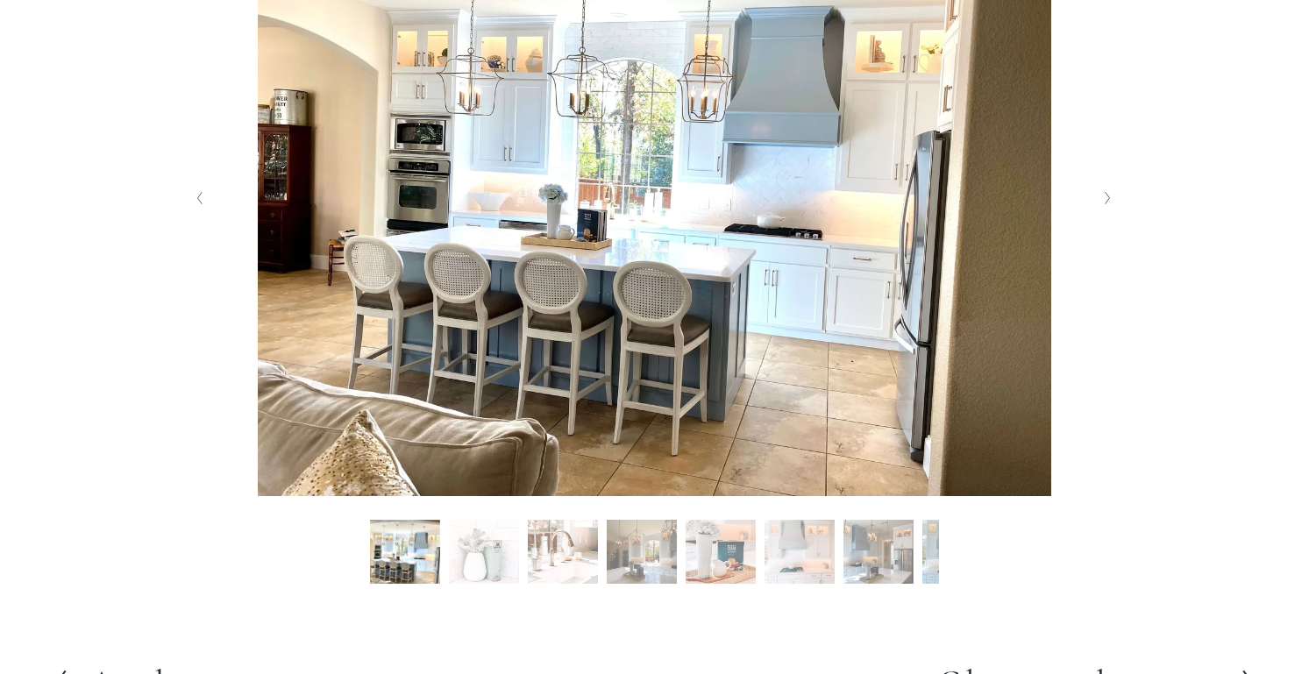
scroll to position [490, 0]
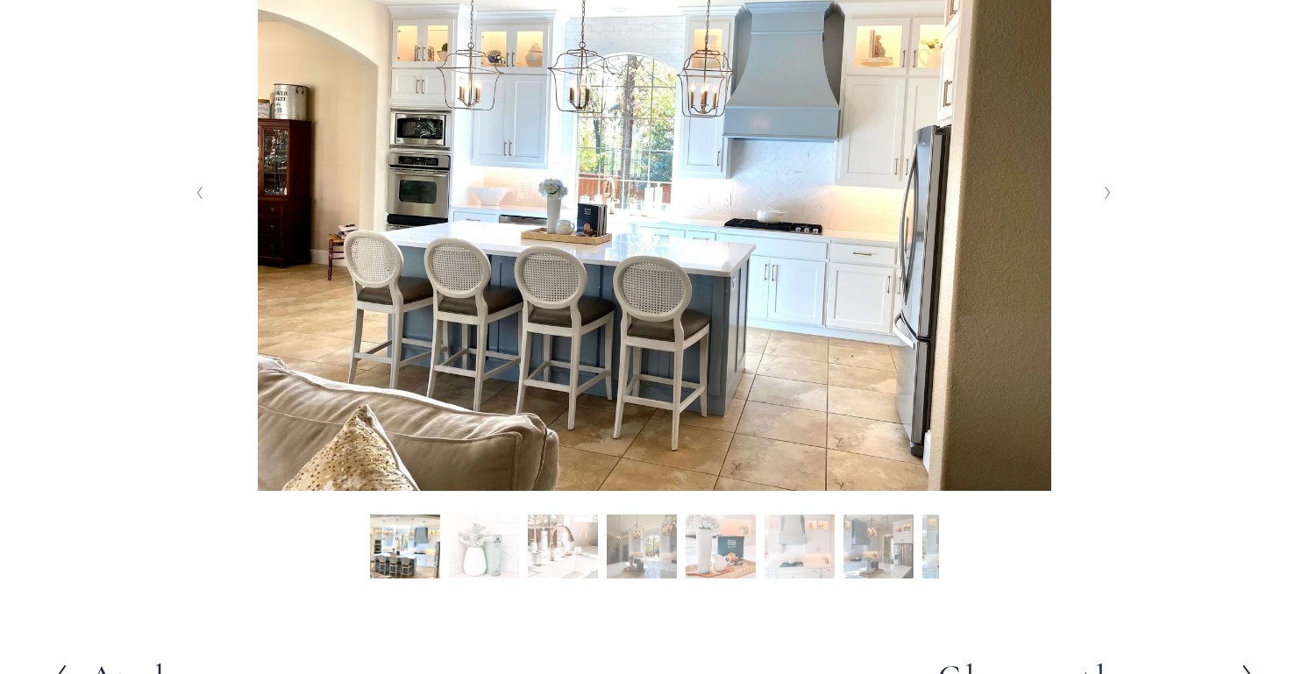
click at [1112, 199] on button "Next Slide" at bounding box center [1109, 193] width 24 height 28
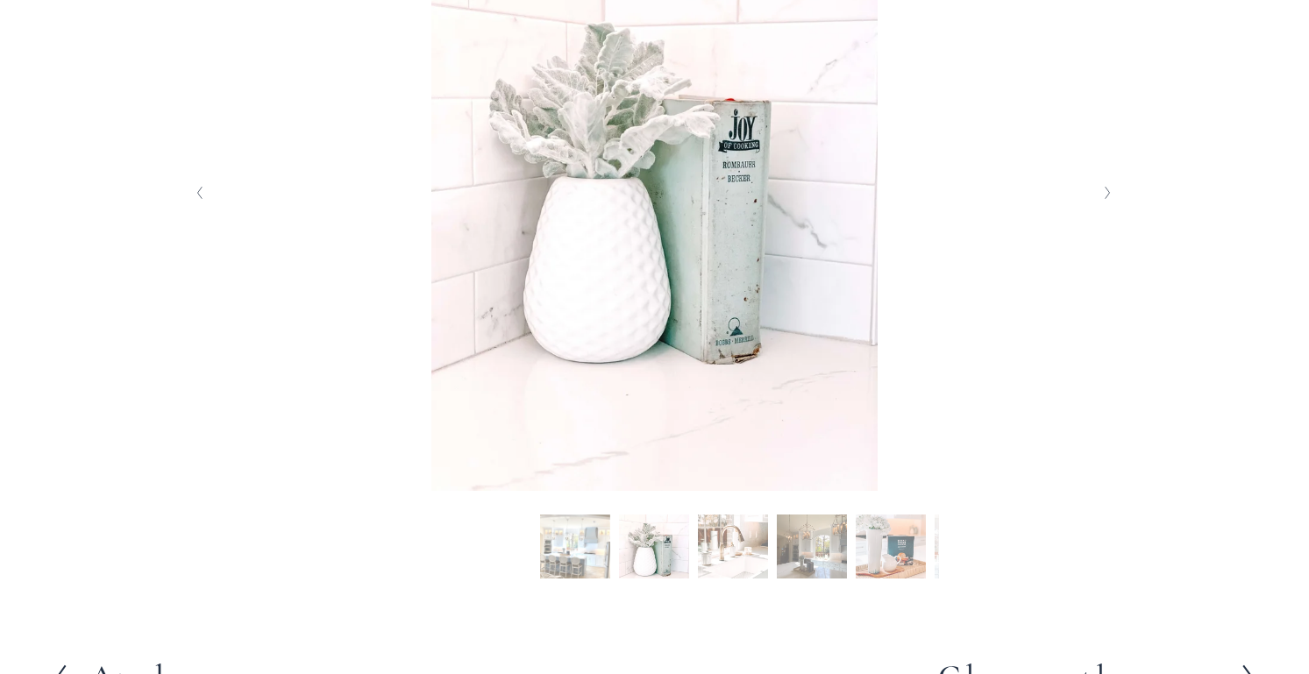
click at [1112, 198] on button "Next Slide" at bounding box center [1109, 193] width 24 height 28
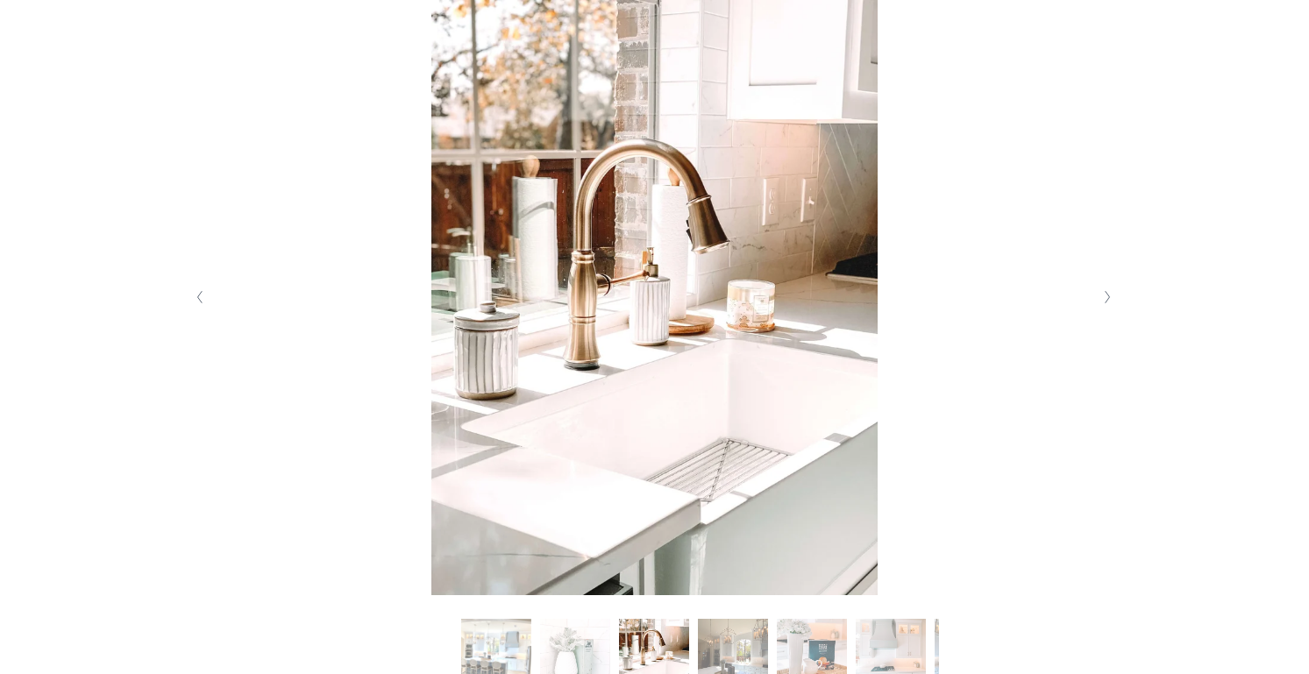
scroll to position [373, 0]
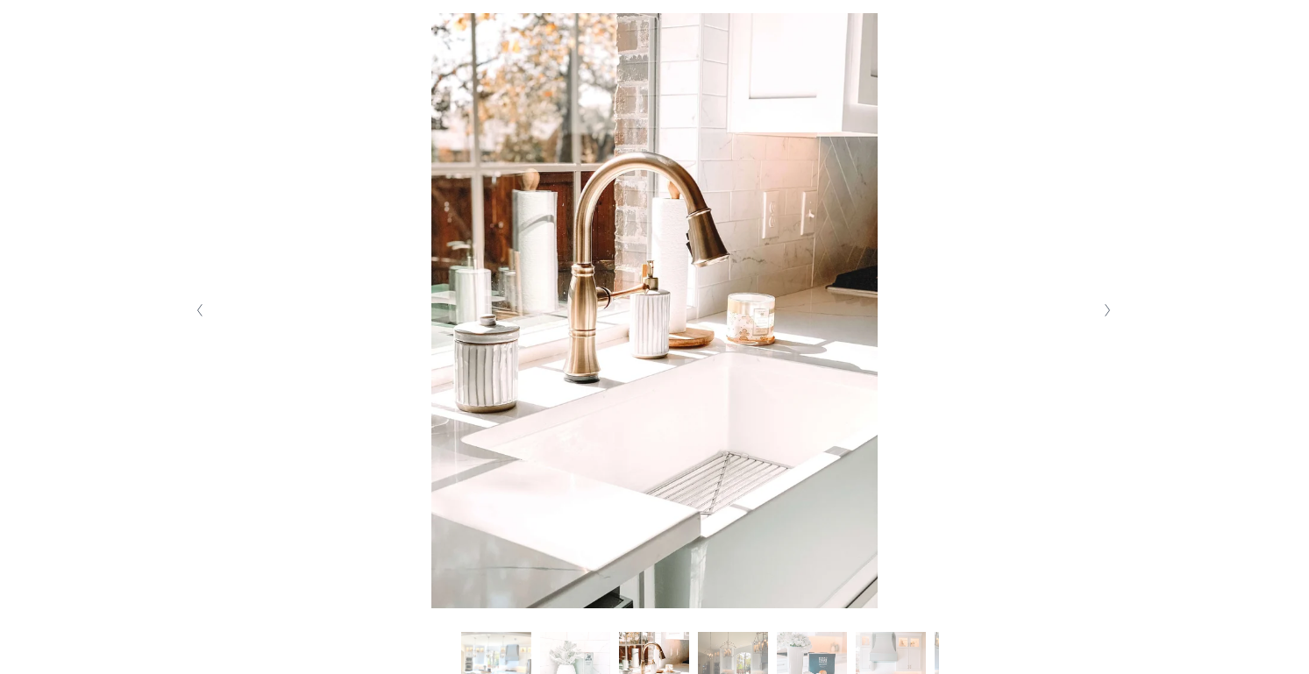
click at [1102, 313] on button "Next Slide" at bounding box center [1109, 310] width 24 height 28
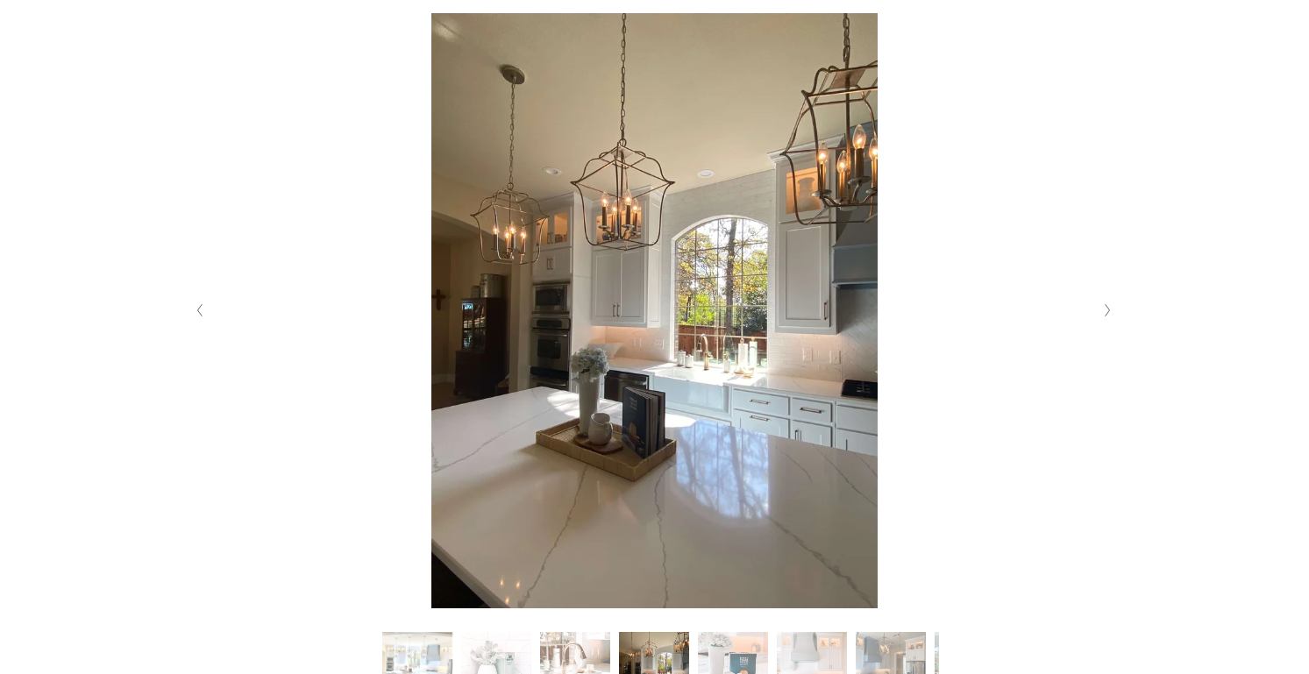
click at [1104, 311] on icon "Next Slide" at bounding box center [1108, 310] width 8 height 14
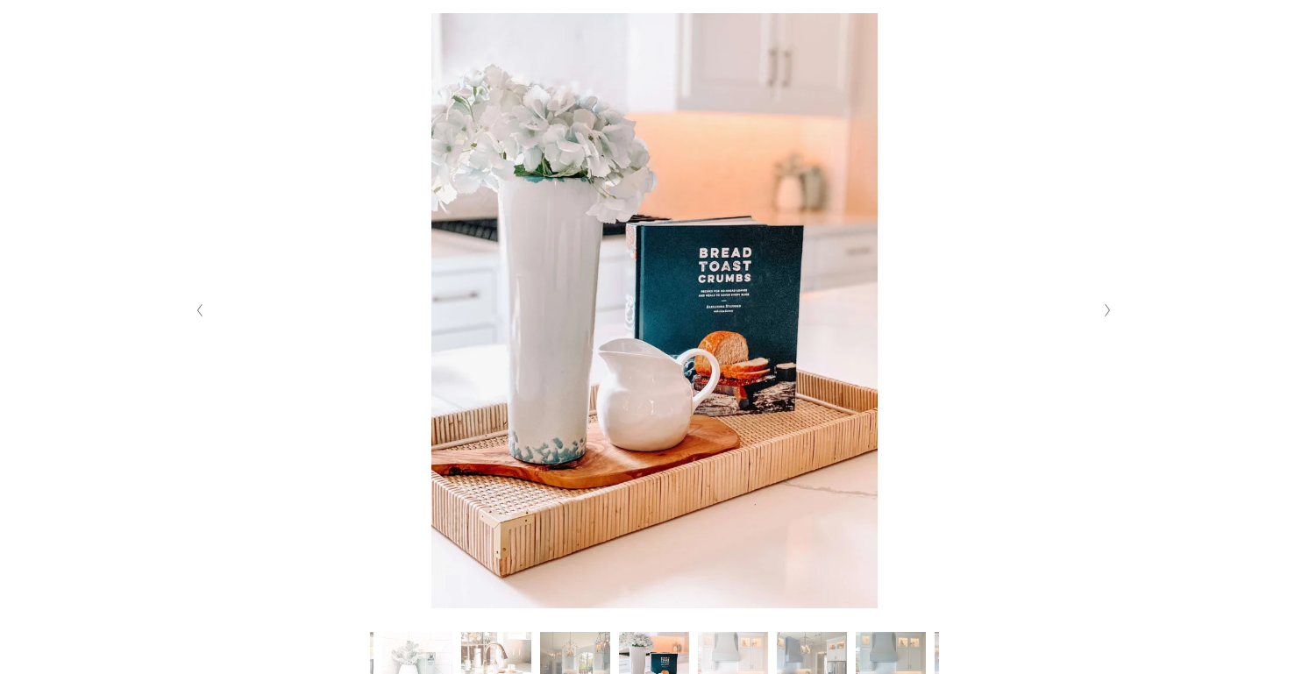
click at [1105, 314] on polyline "Next Slide" at bounding box center [1107, 311] width 4 height 12
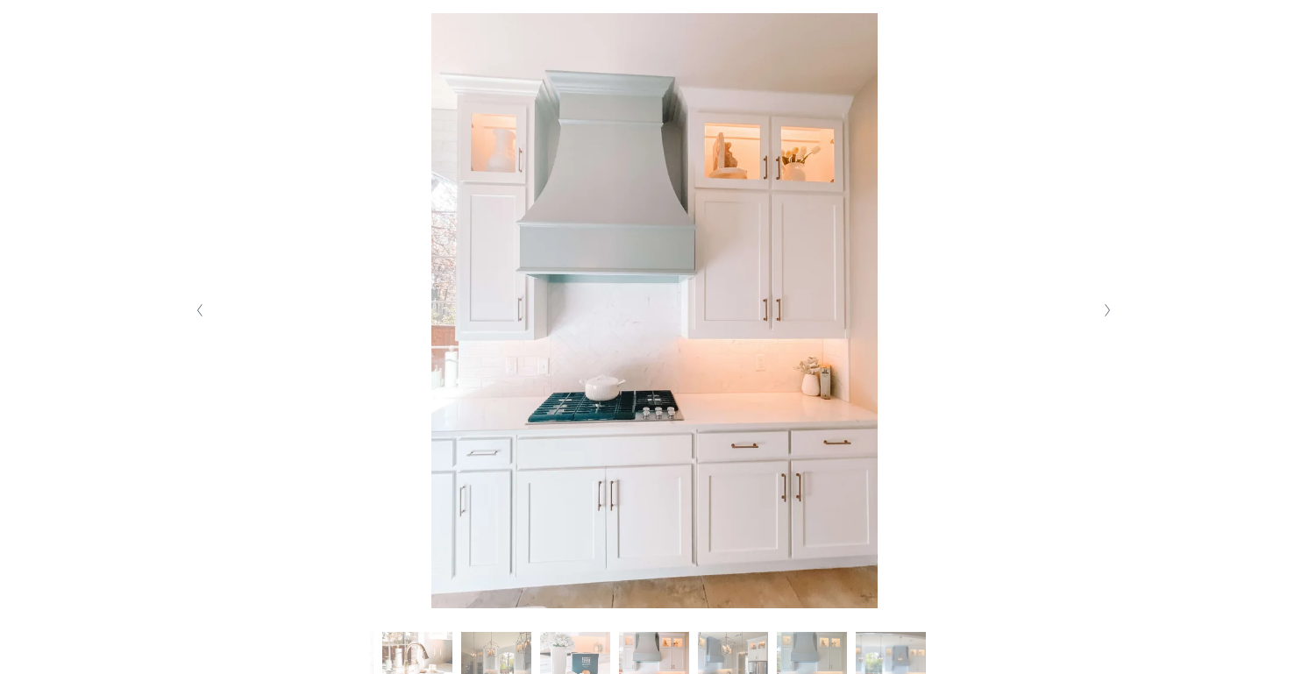
click at [1105, 314] on polyline "Next Slide" at bounding box center [1107, 311] width 4 height 12
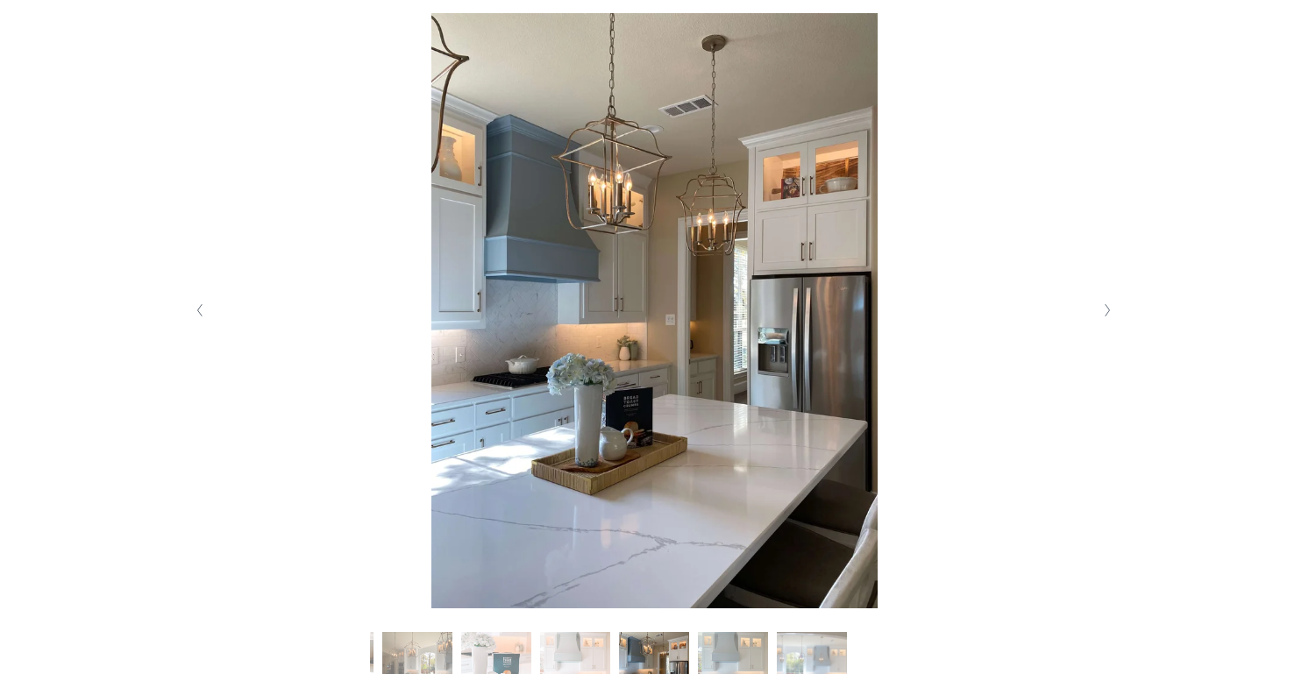
click at [1105, 314] on polyline "Next Slide" at bounding box center [1107, 311] width 4 height 12
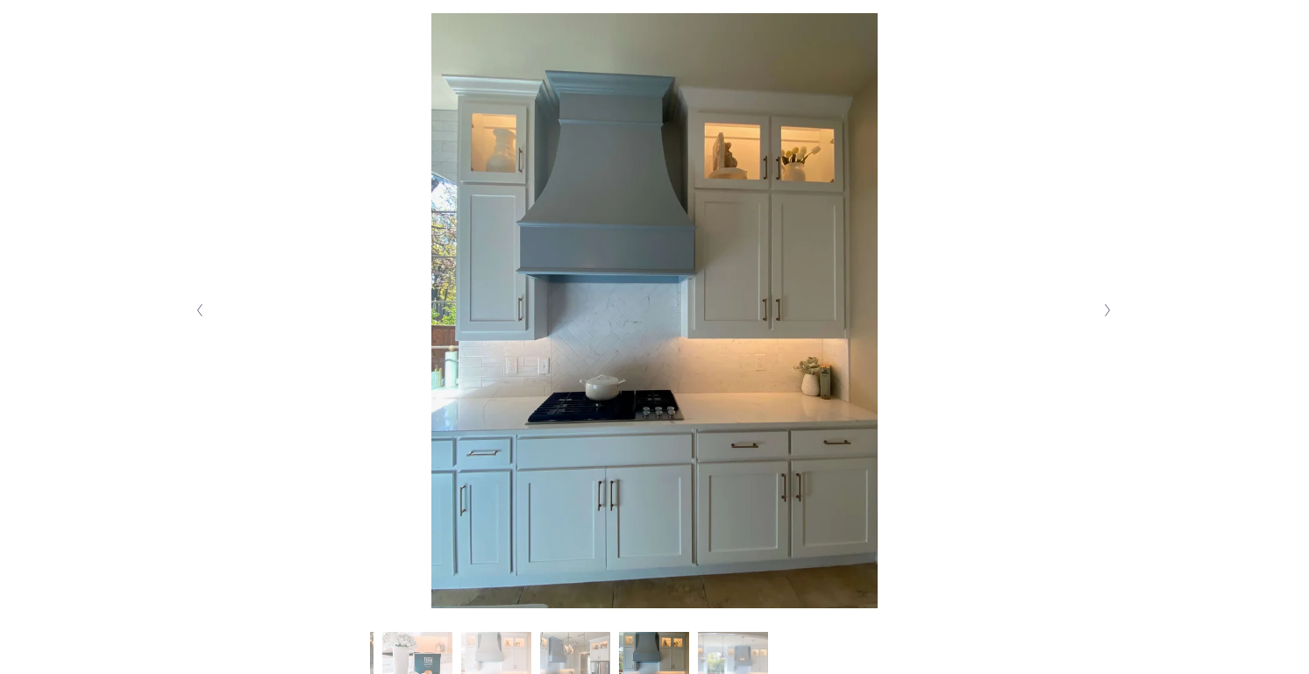
click at [1105, 314] on polyline "Next Slide" at bounding box center [1107, 311] width 4 height 12
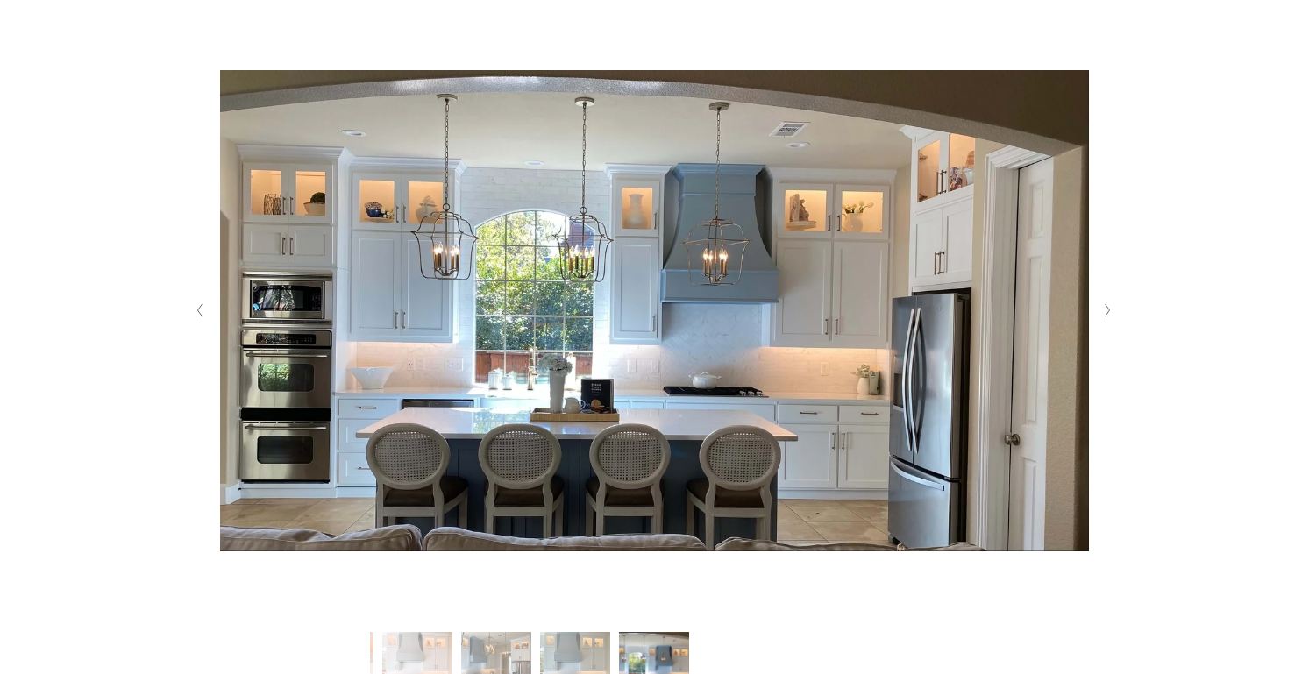
click at [1105, 314] on polyline "Next Slide" at bounding box center [1107, 311] width 4 height 12
